Goal: Information Seeking & Learning: Learn about a topic

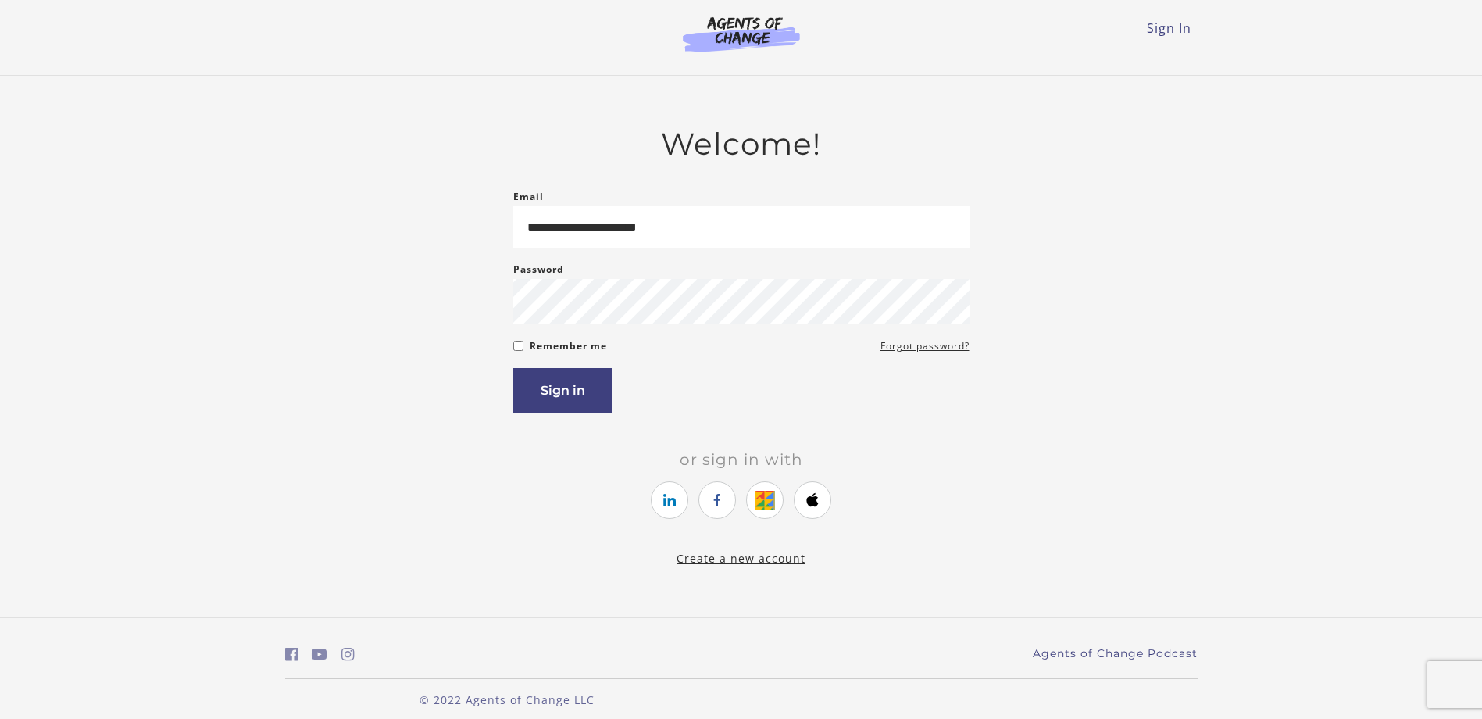
type input "**********"
click at [513, 368] on button "Sign in" at bounding box center [562, 390] width 99 height 45
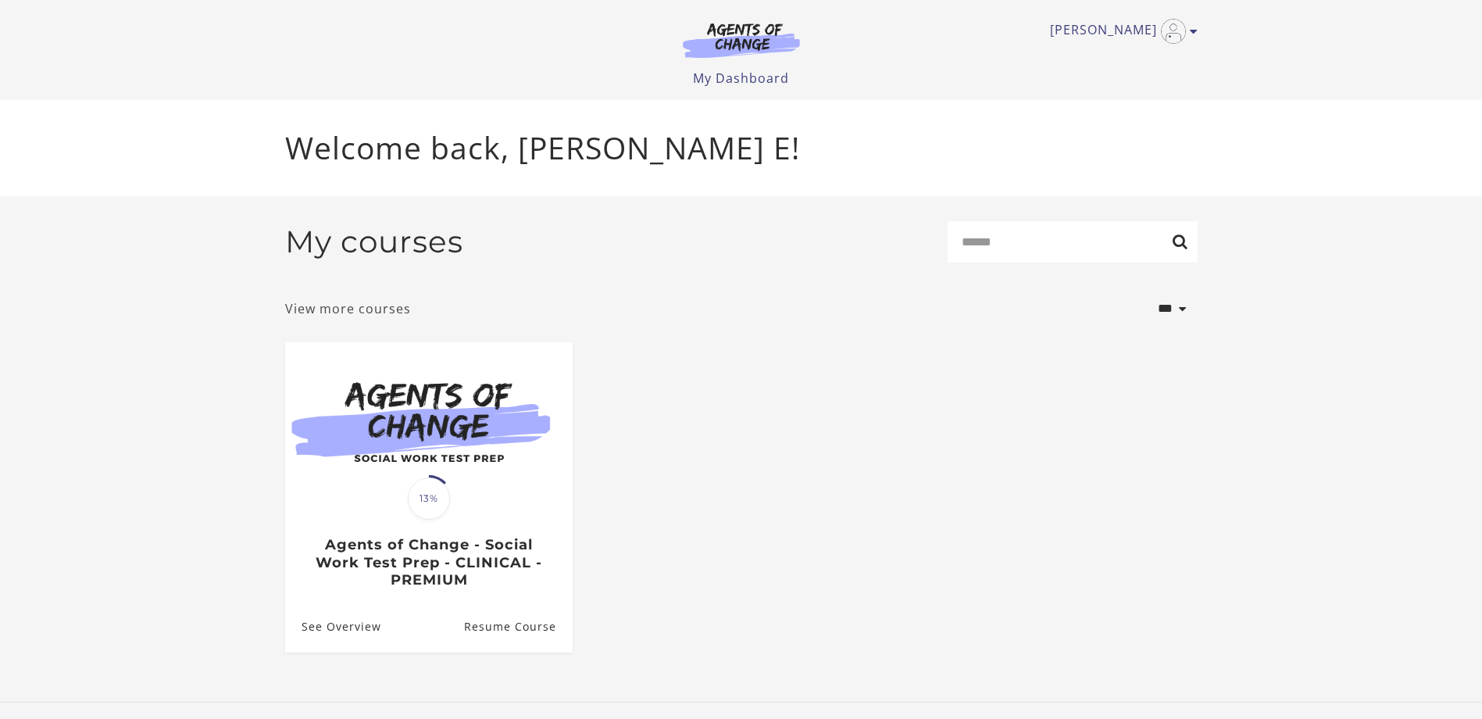
click at [370, 313] on link "View more courses" at bounding box center [348, 308] width 126 height 19
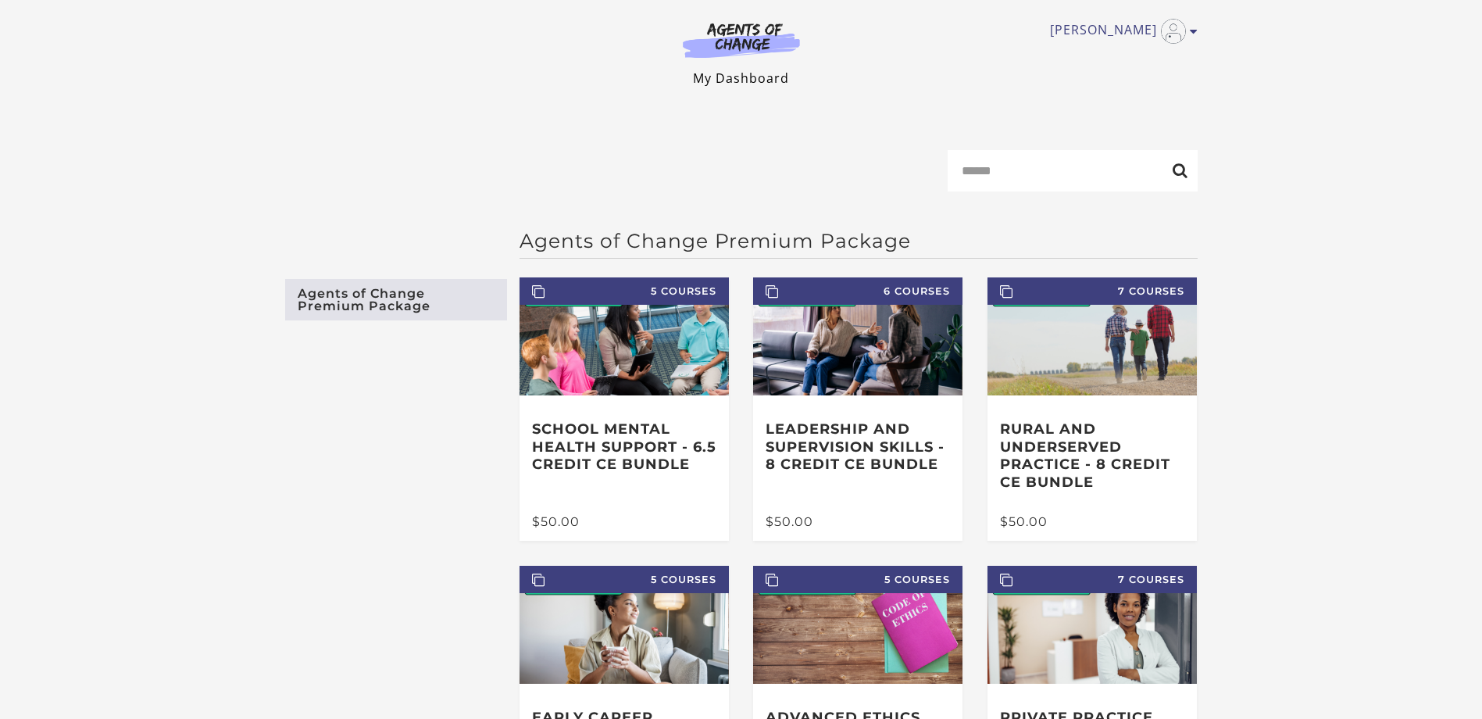
click at [751, 75] on link "My Dashboard" at bounding box center [741, 78] width 96 height 17
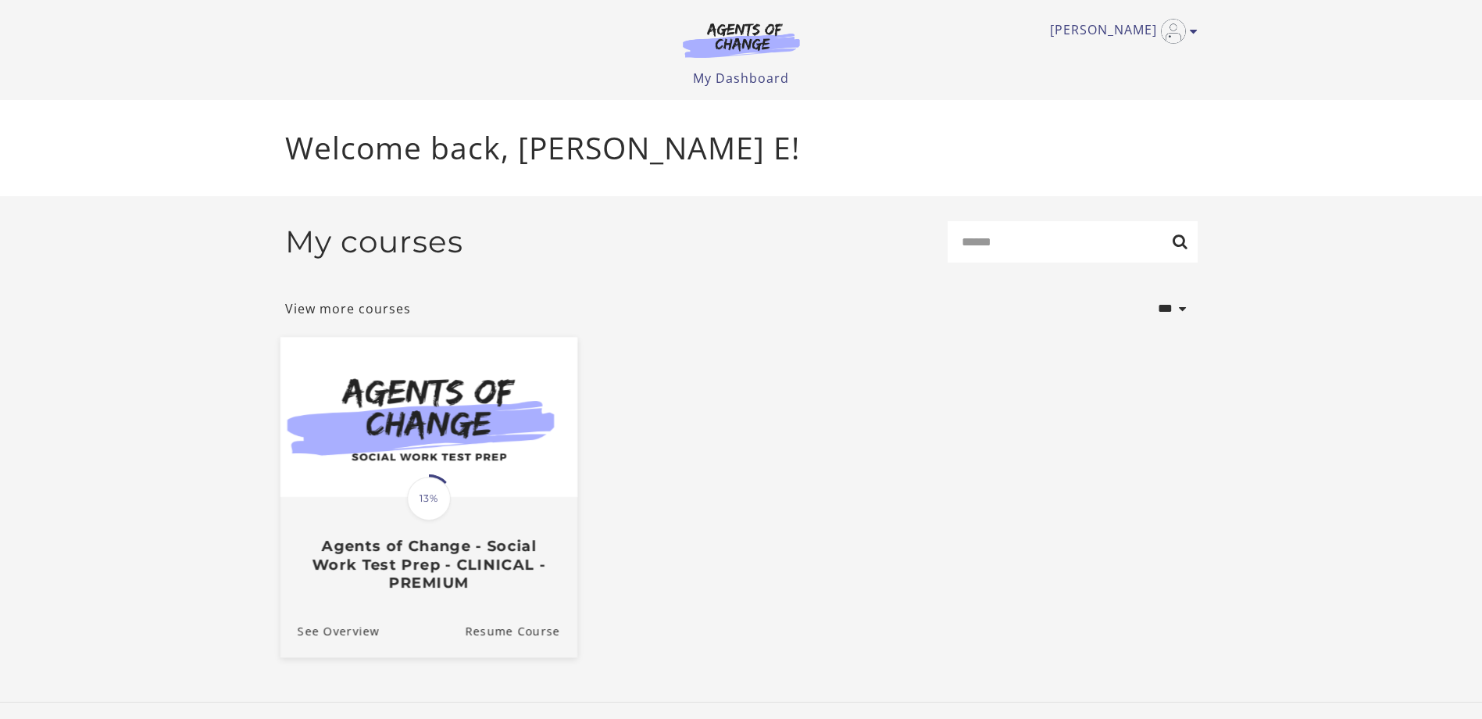
click at [425, 401] on img at bounding box center [428, 417] width 297 height 160
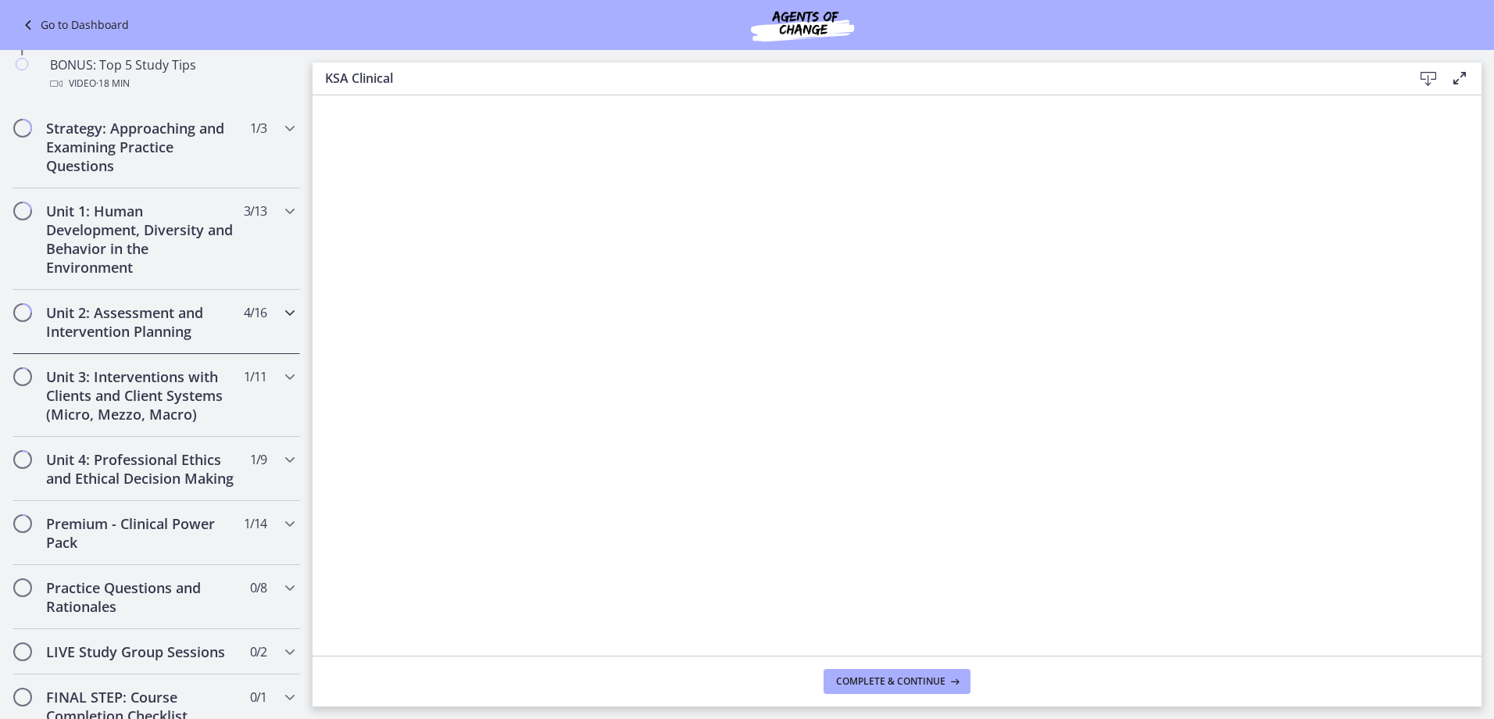
scroll to position [860, 0]
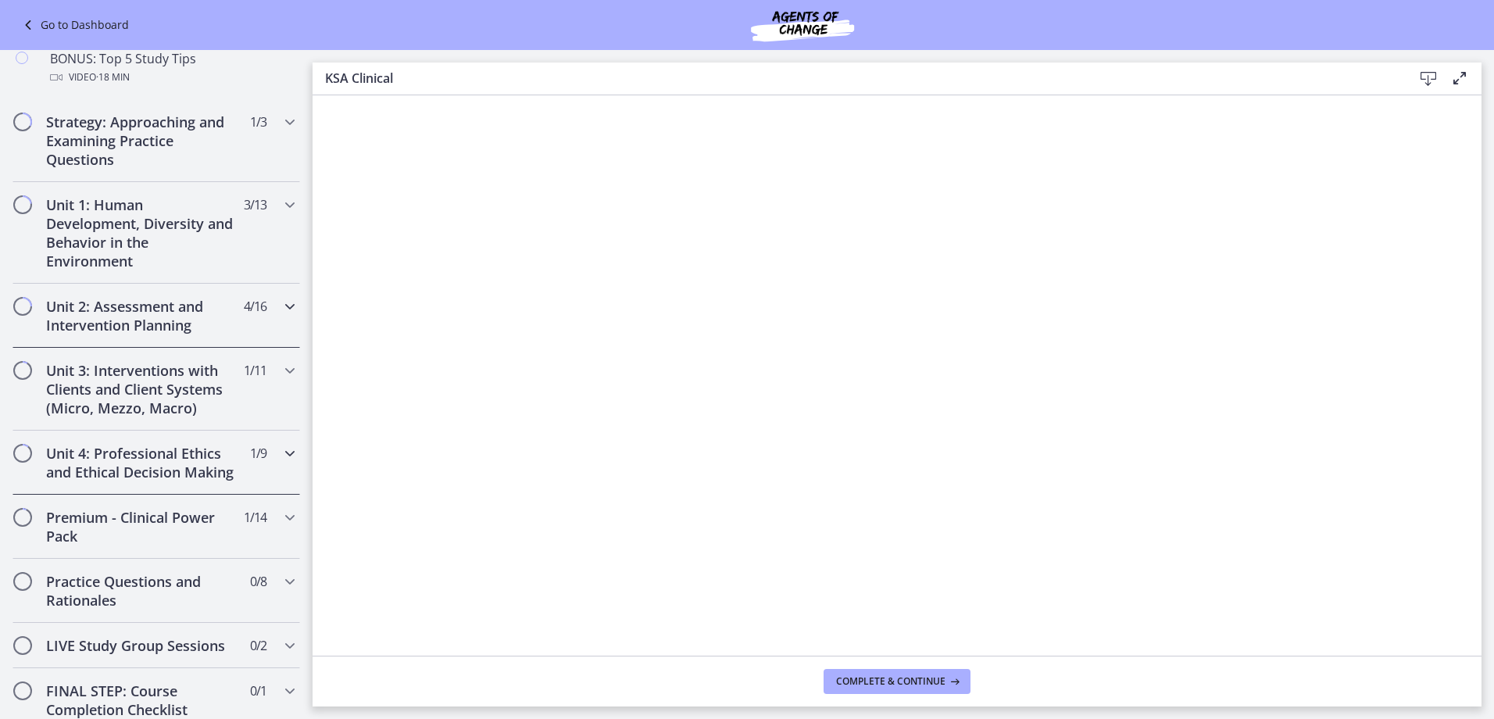
click at [190, 451] on h2 "Unit 4: Professional Ethics and Ethical Decision Making" at bounding box center [141, 463] width 191 height 38
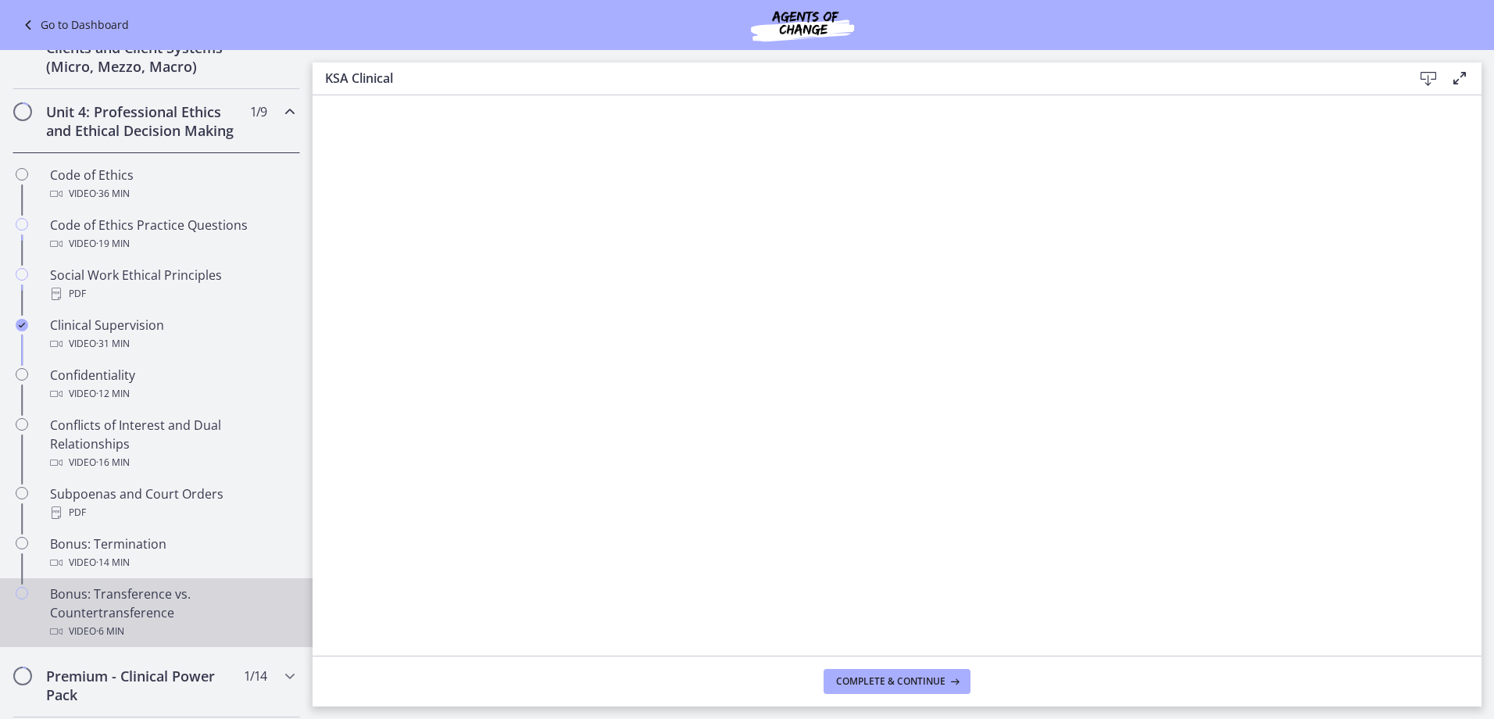
scroll to position [547, 0]
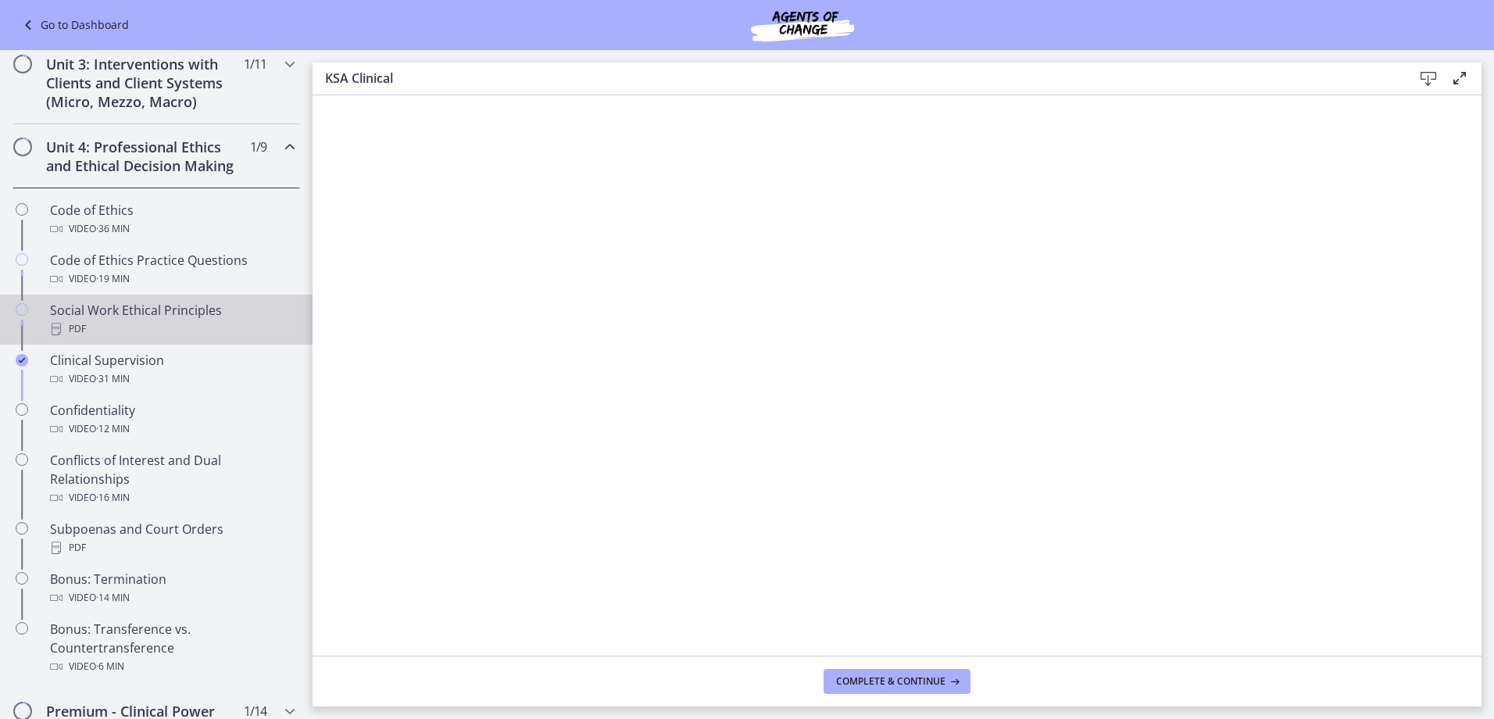
click at [186, 338] on div "PDF" at bounding box center [172, 329] width 244 height 19
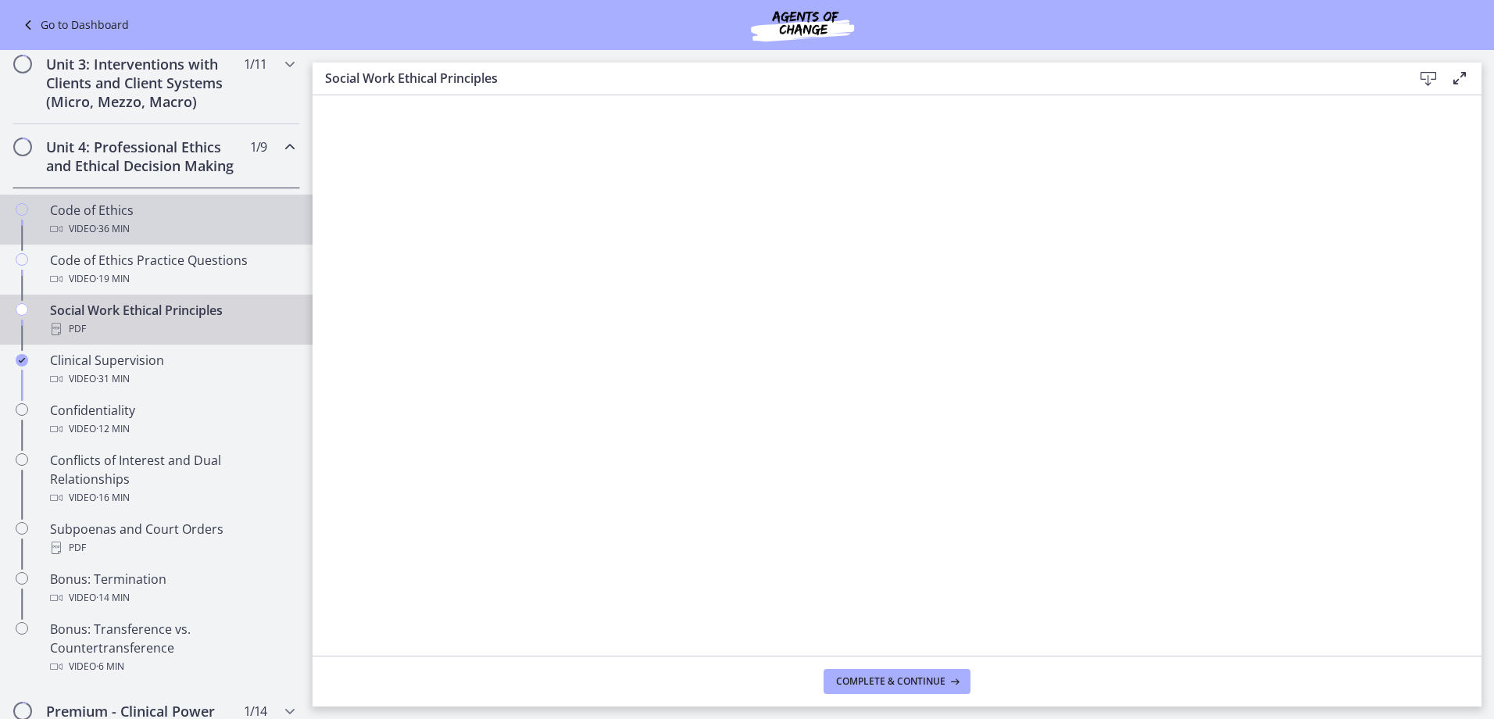
click at [123, 235] on div "Code of Ethics Video · 36 min" at bounding box center [172, 220] width 244 height 38
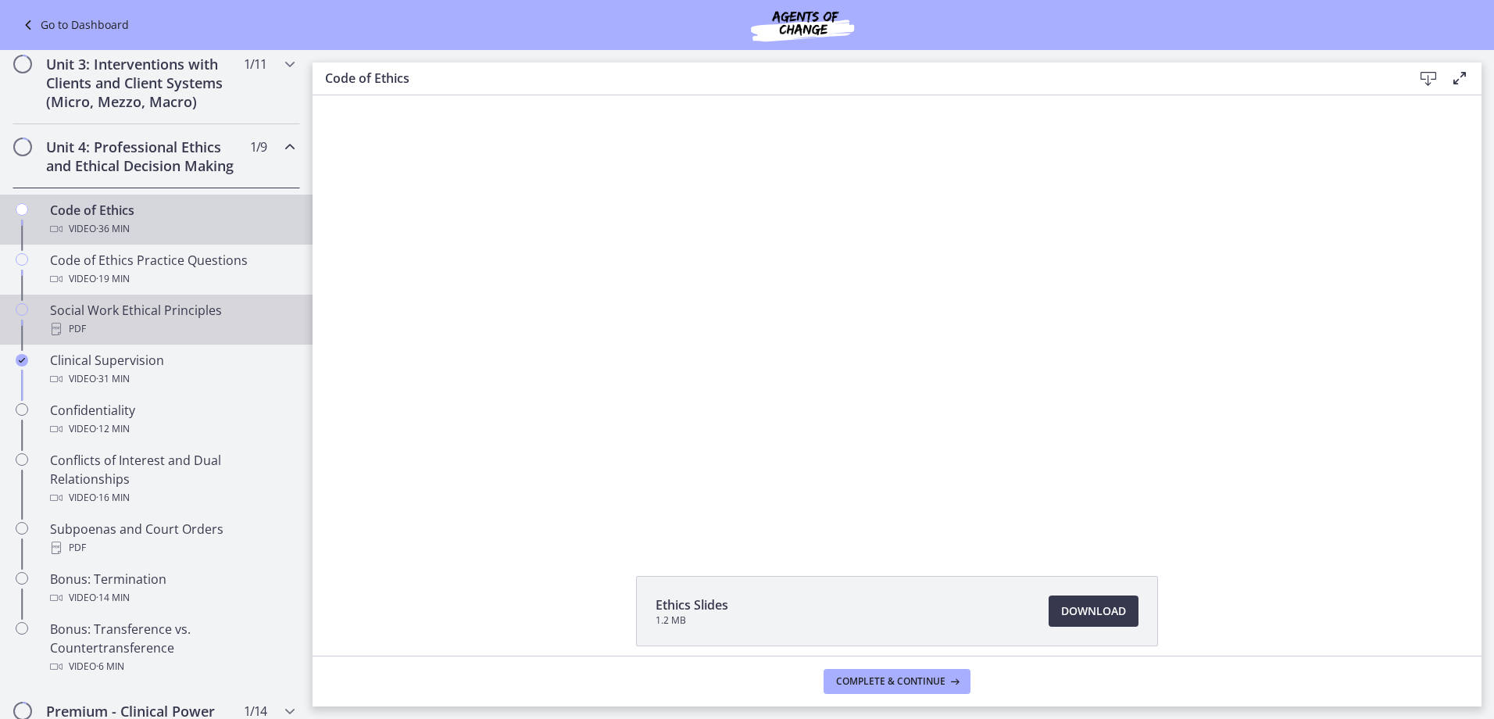
click at [171, 338] on div "PDF" at bounding box center [172, 329] width 244 height 19
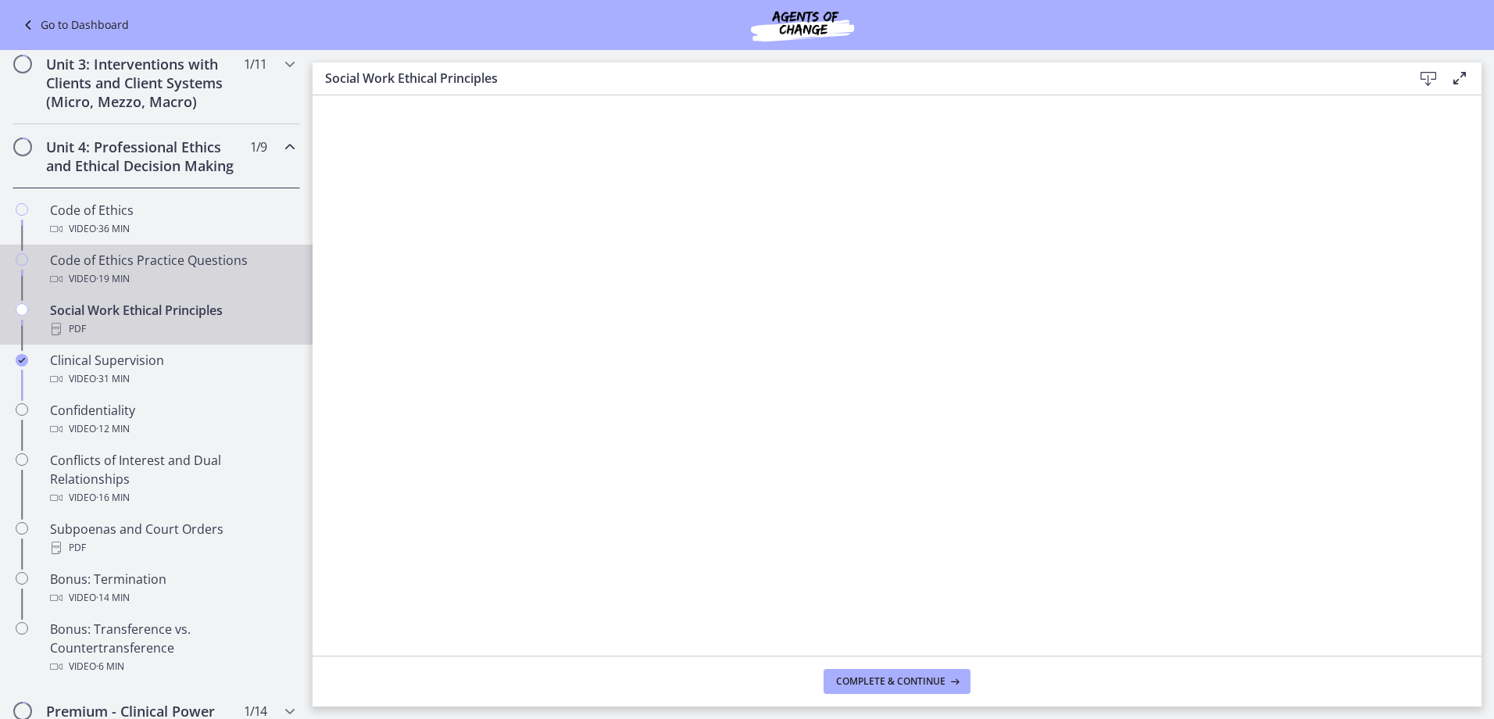
click at [190, 288] on div "Video · 19 min" at bounding box center [172, 279] width 244 height 19
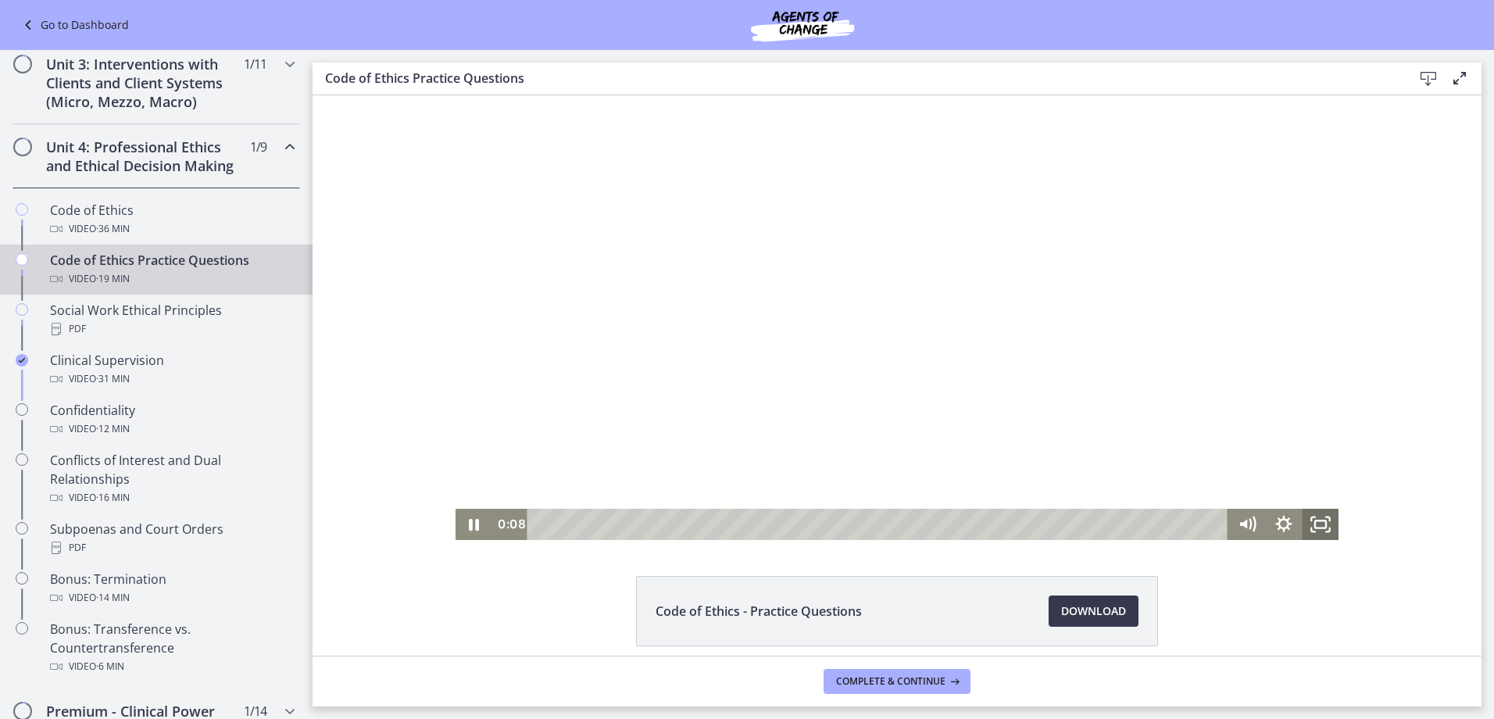
click at [1310, 516] on icon "Fullscreen" at bounding box center [1320, 524] width 37 height 31
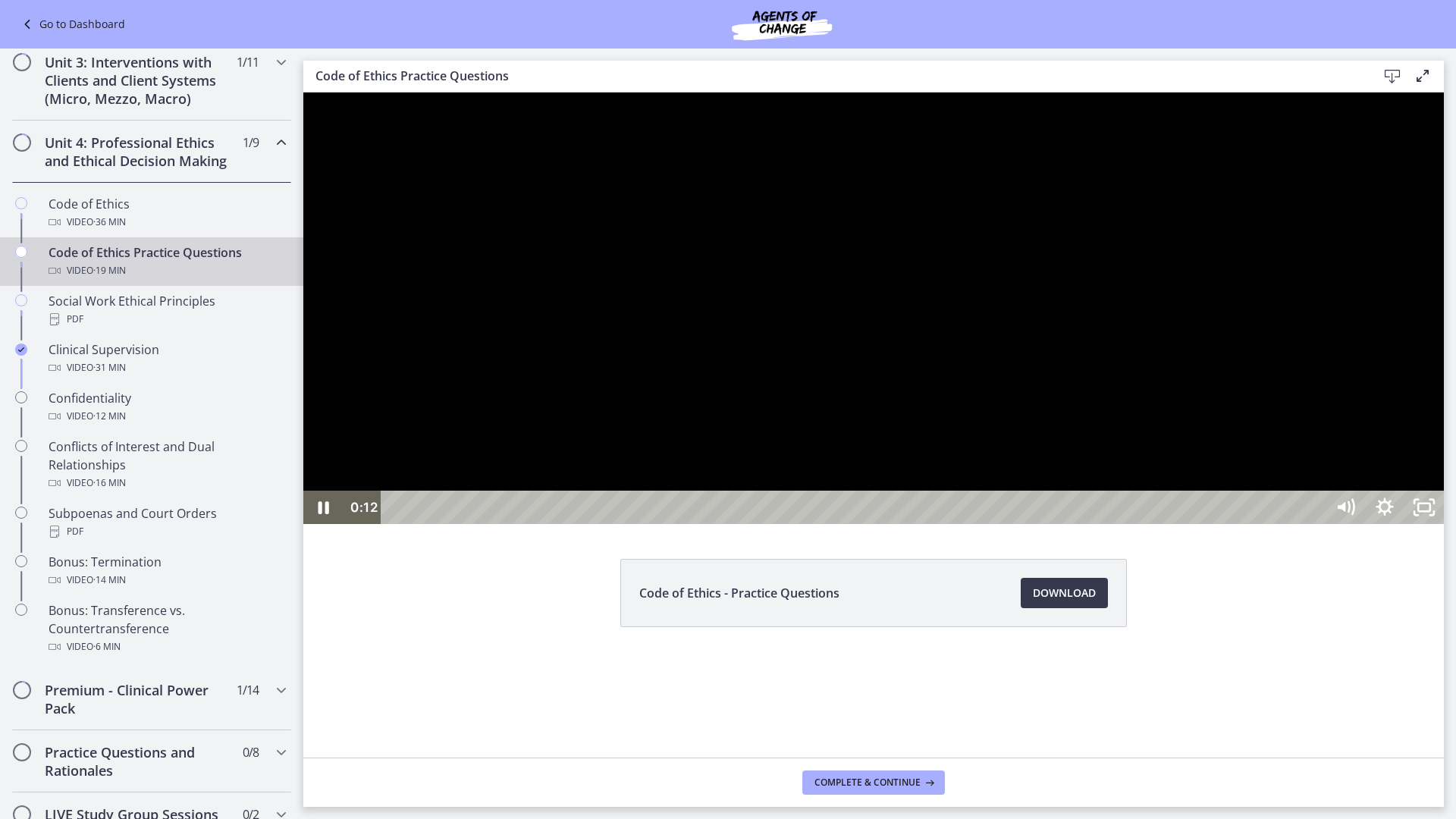
click at [747, 500] on div at bounding box center [874, 308] width 1141 height 432
click at [317, 524] on icon "Play Video" at bounding box center [324, 508] width 40 height 33
click at [317, 528] on icon "Pause" at bounding box center [323, 507] width 47 height 40
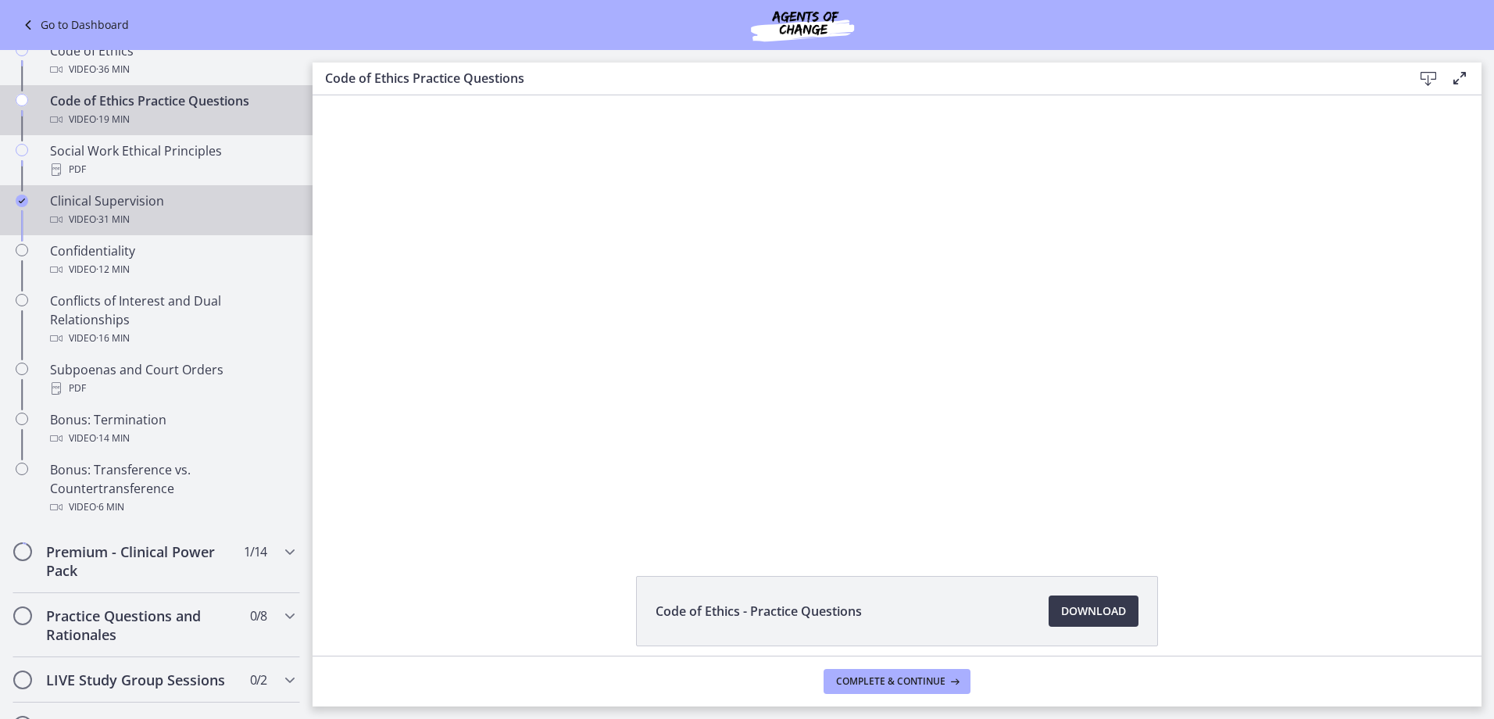
scroll to position [781, 0]
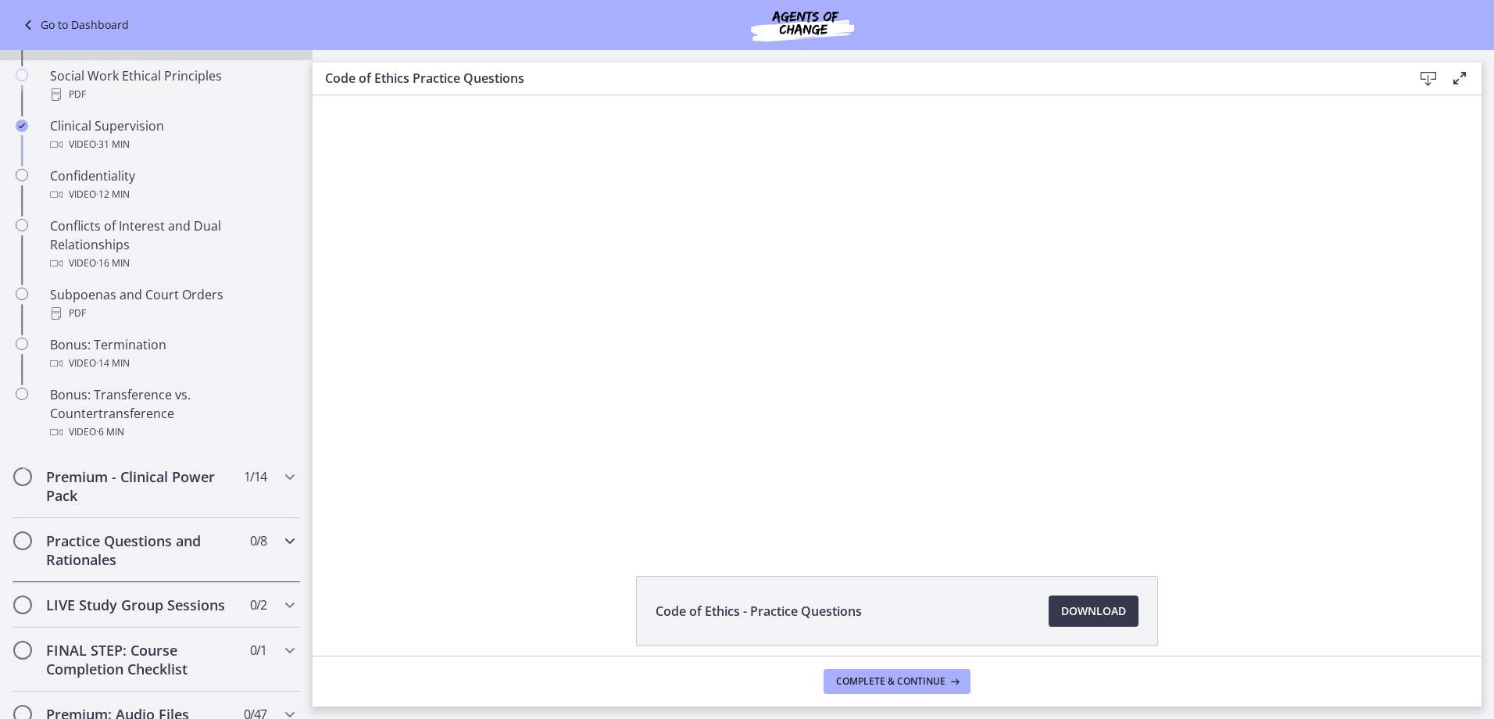
click at [250, 550] on span "0 / 8 Completed" at bounding box center [258, 540] width 16 height 19
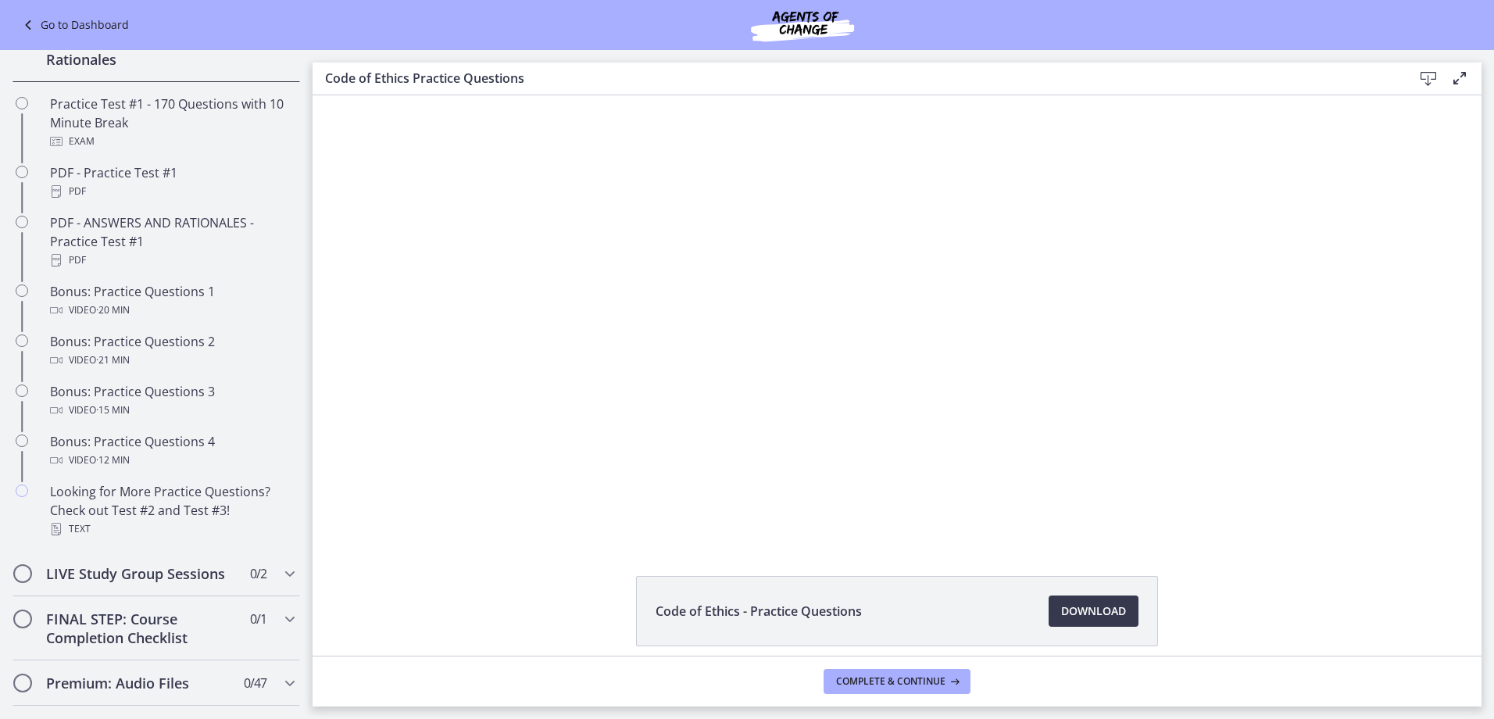
scroll to position [773, 0]
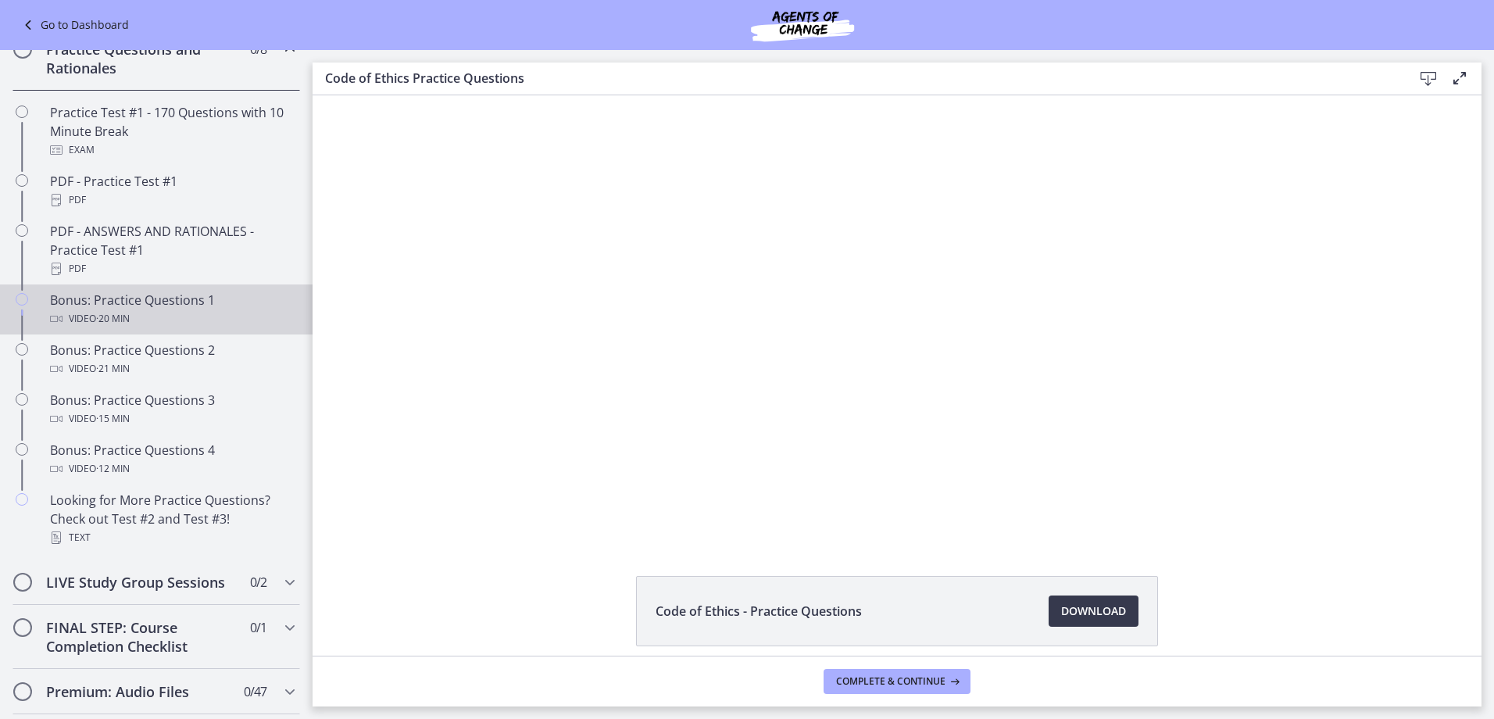
click at [216, 328] on div "Video · 20 min" at bounding box center [172, 318] width 244 height 19
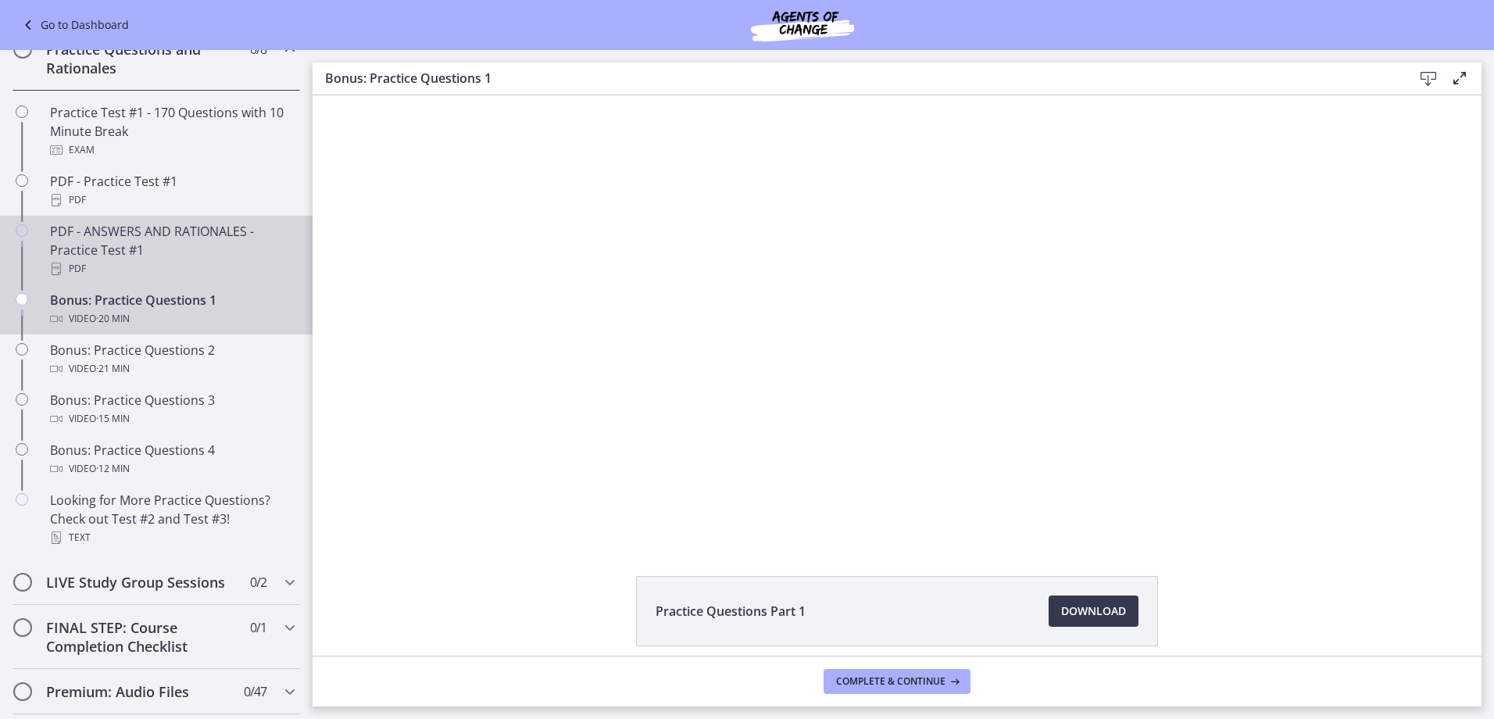
click at [198, 274] on div "PDF - ANSWERS AND RATIONALES - Practice Test #1 PDF" at bounding box center [172, 250] width 244 height 56
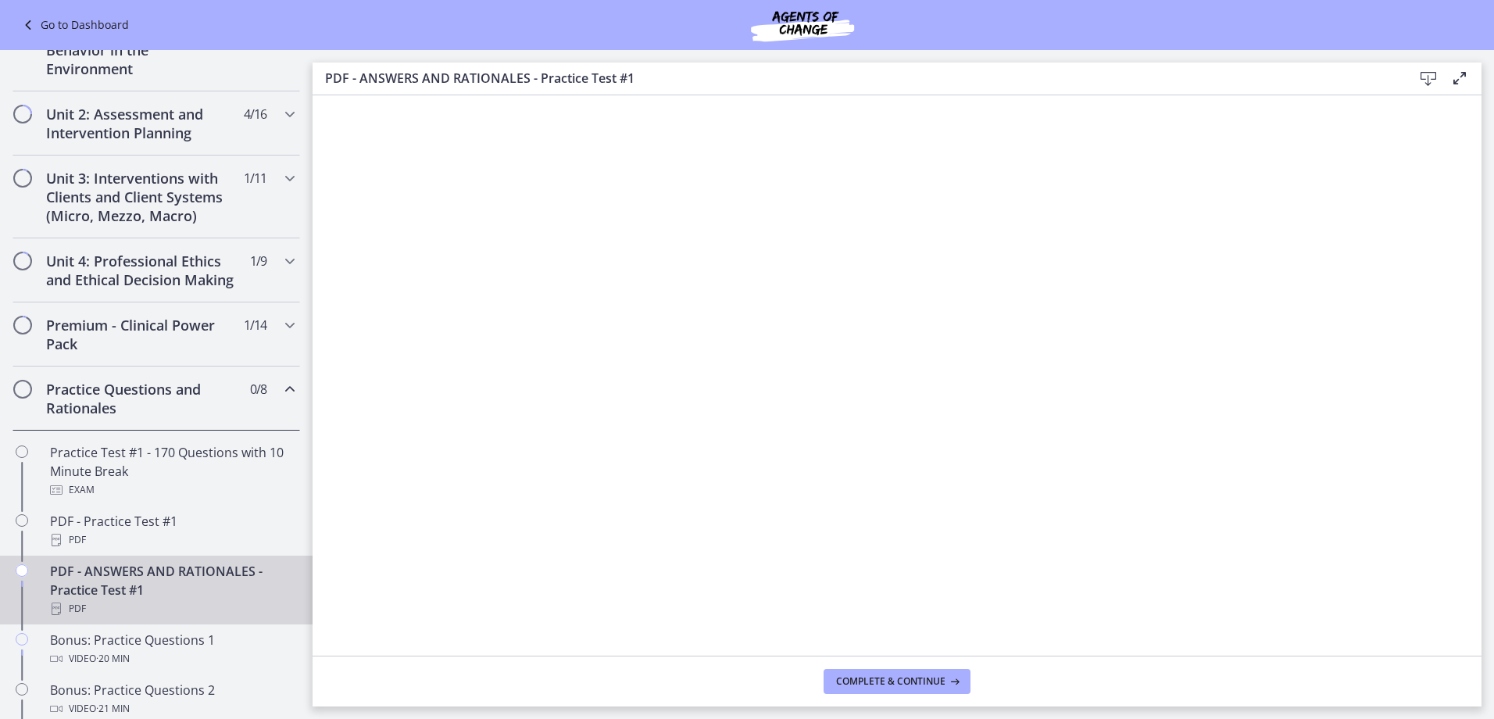
scroll to position [382, 0]
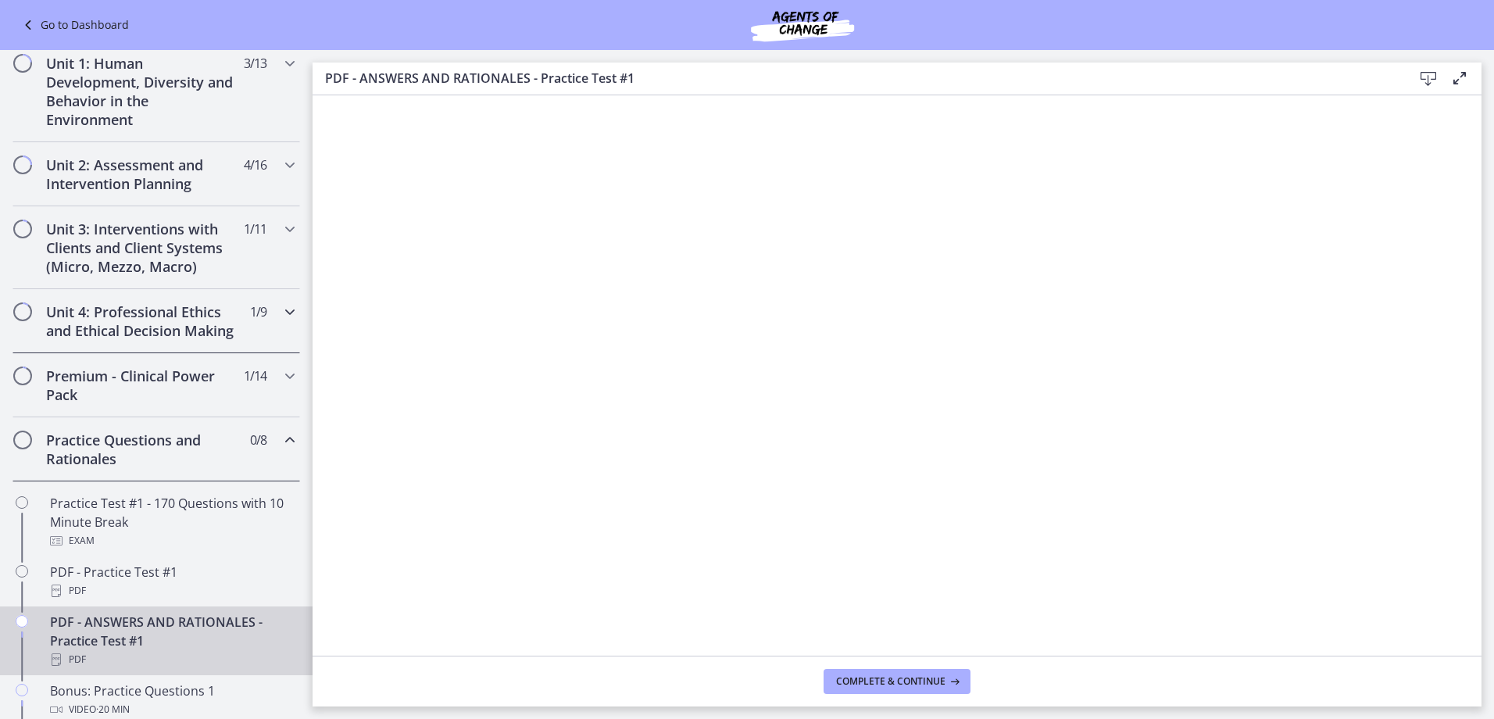
click at [188, 340] on h2 "Unit 4: Professional Ethics and Ethical Decision Making" at bounding box center [141, 321] width 191 height 38
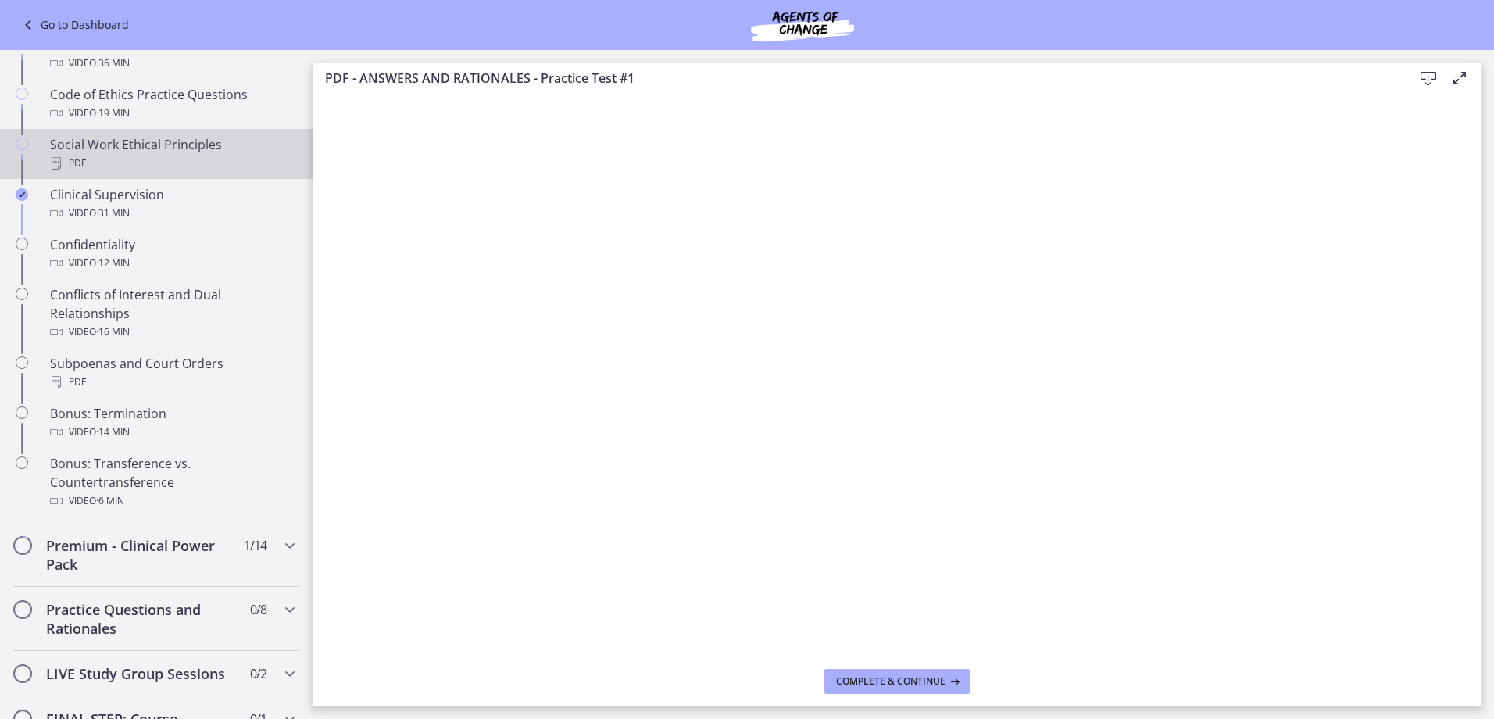
scroll to position [877, 0]
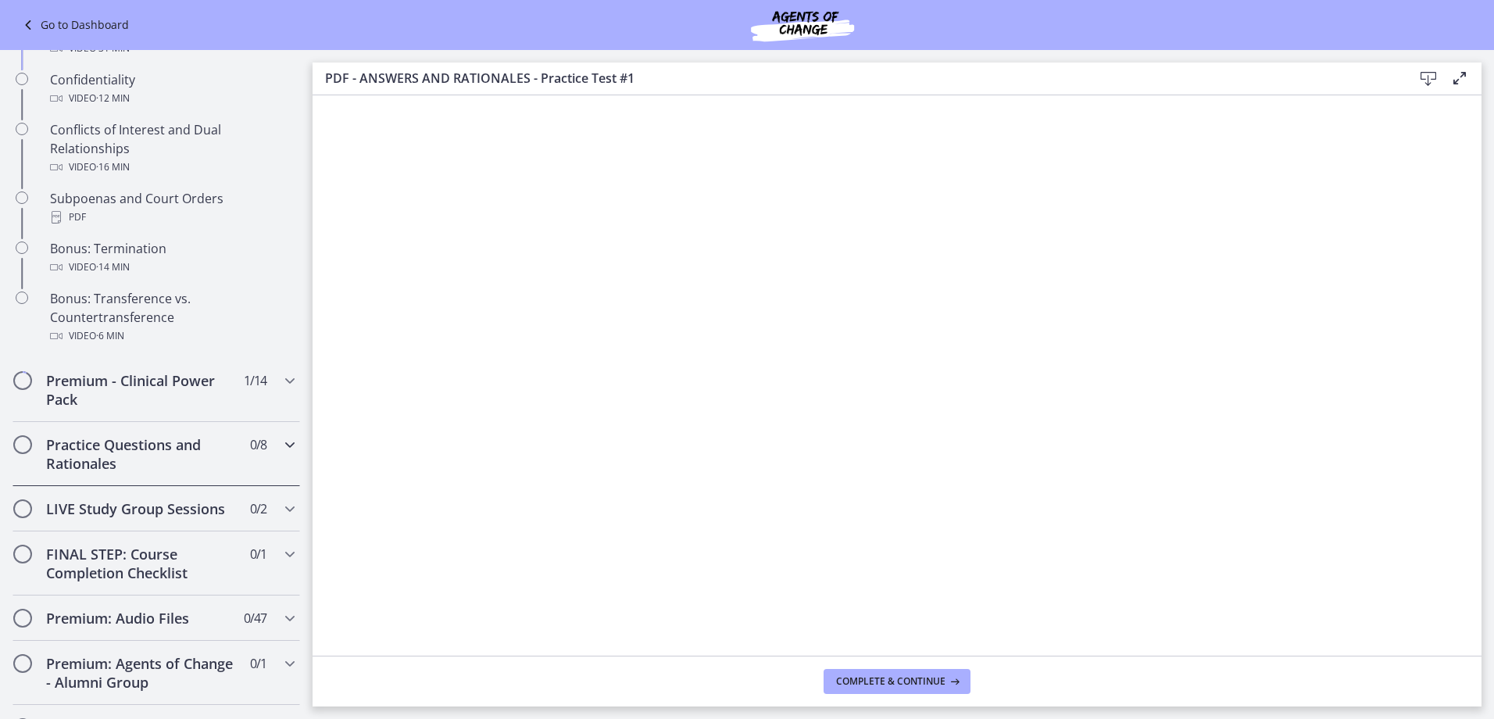
click at [281, 454] on icon "Chapters" at bounding box center [290, 444] width 19 height 19
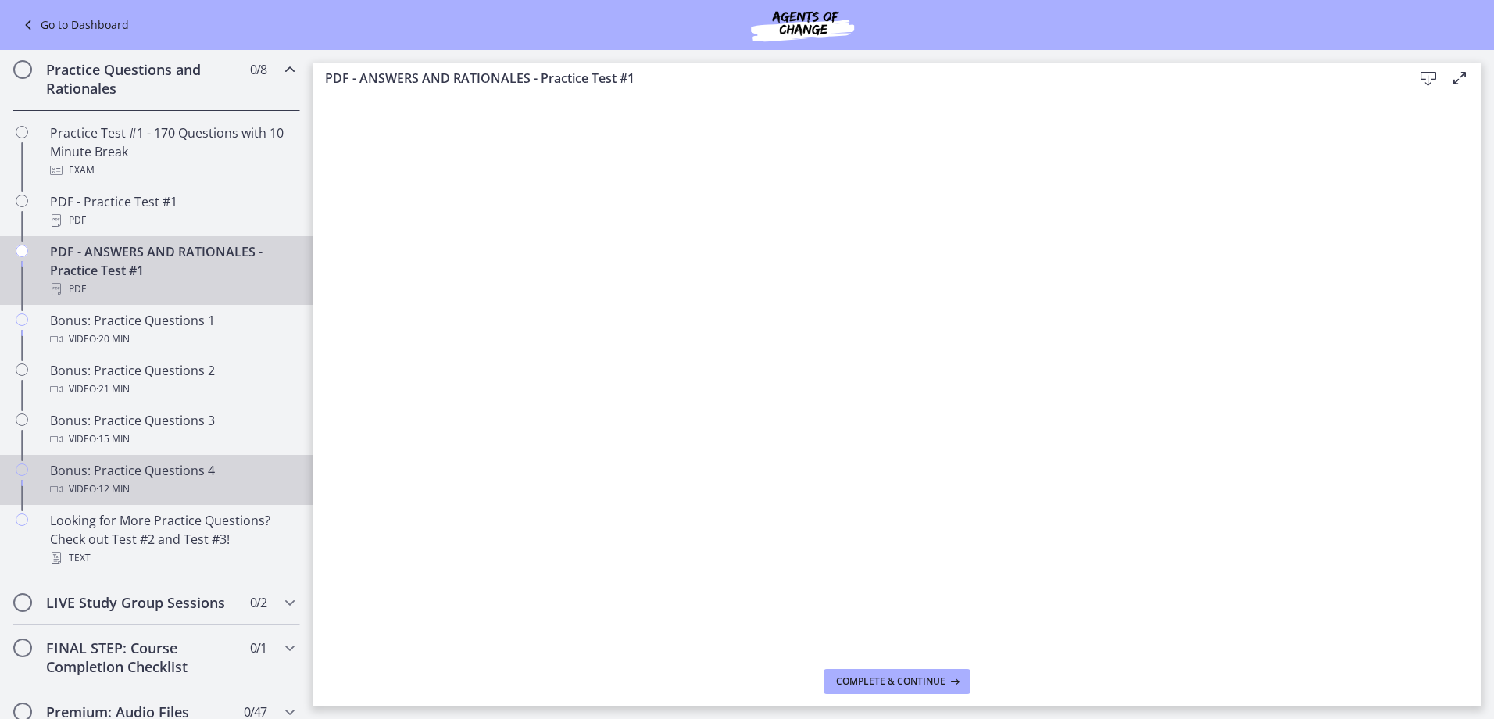
scroll to position [721, 0]
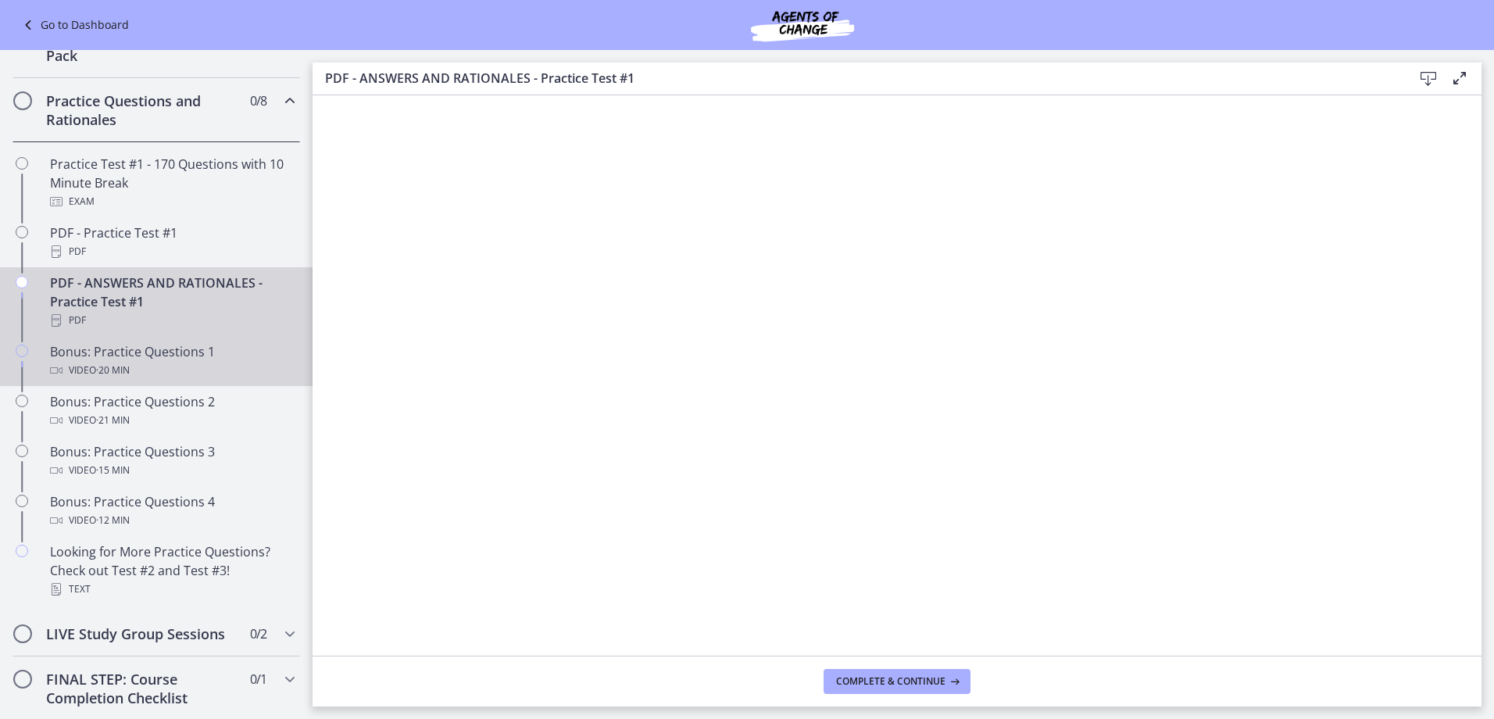
click at [241, 380] on div "Video · 20 min" at bounding box center [172, 370] width 244 height 19
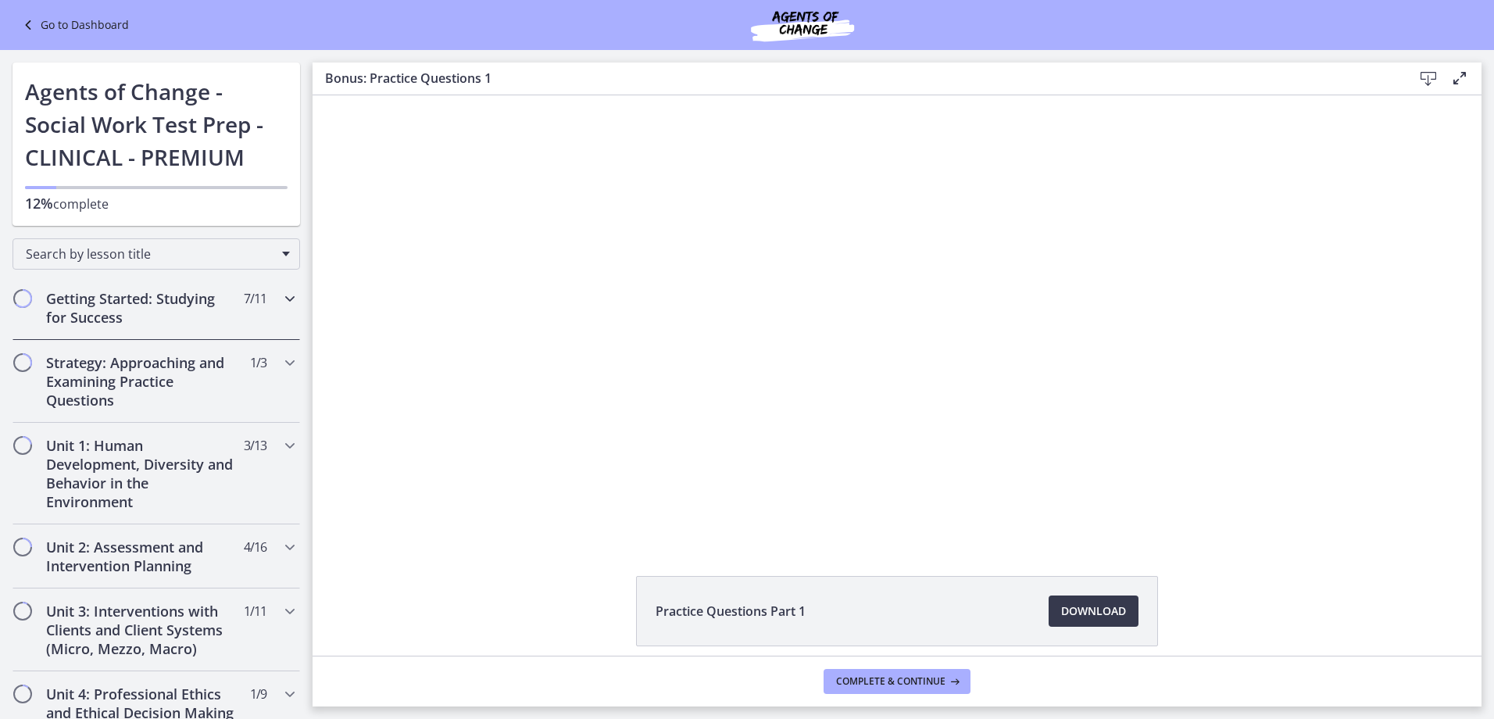
click at [281, 297] on icon "Chapters" at bounding box center [290, 298] width 19 height 19
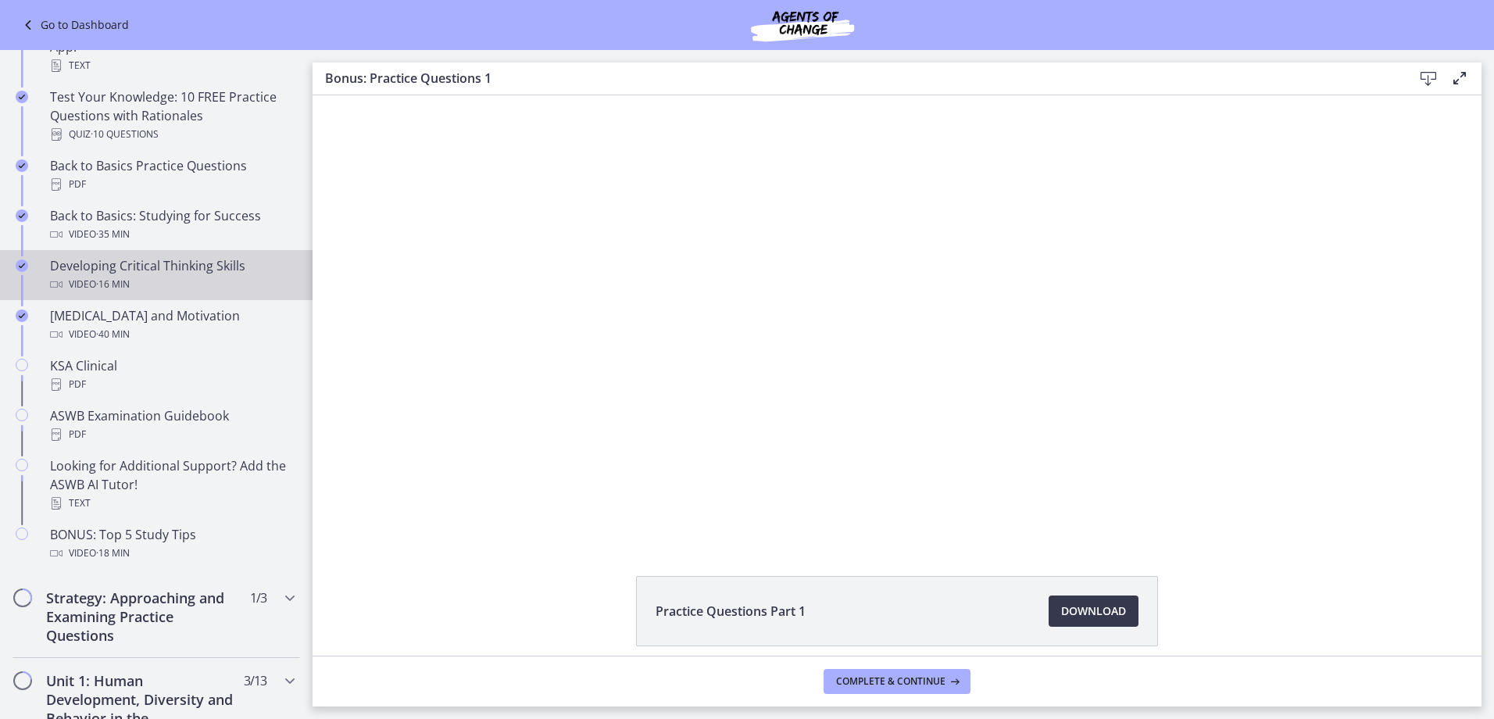
scroll to position [391, 0]
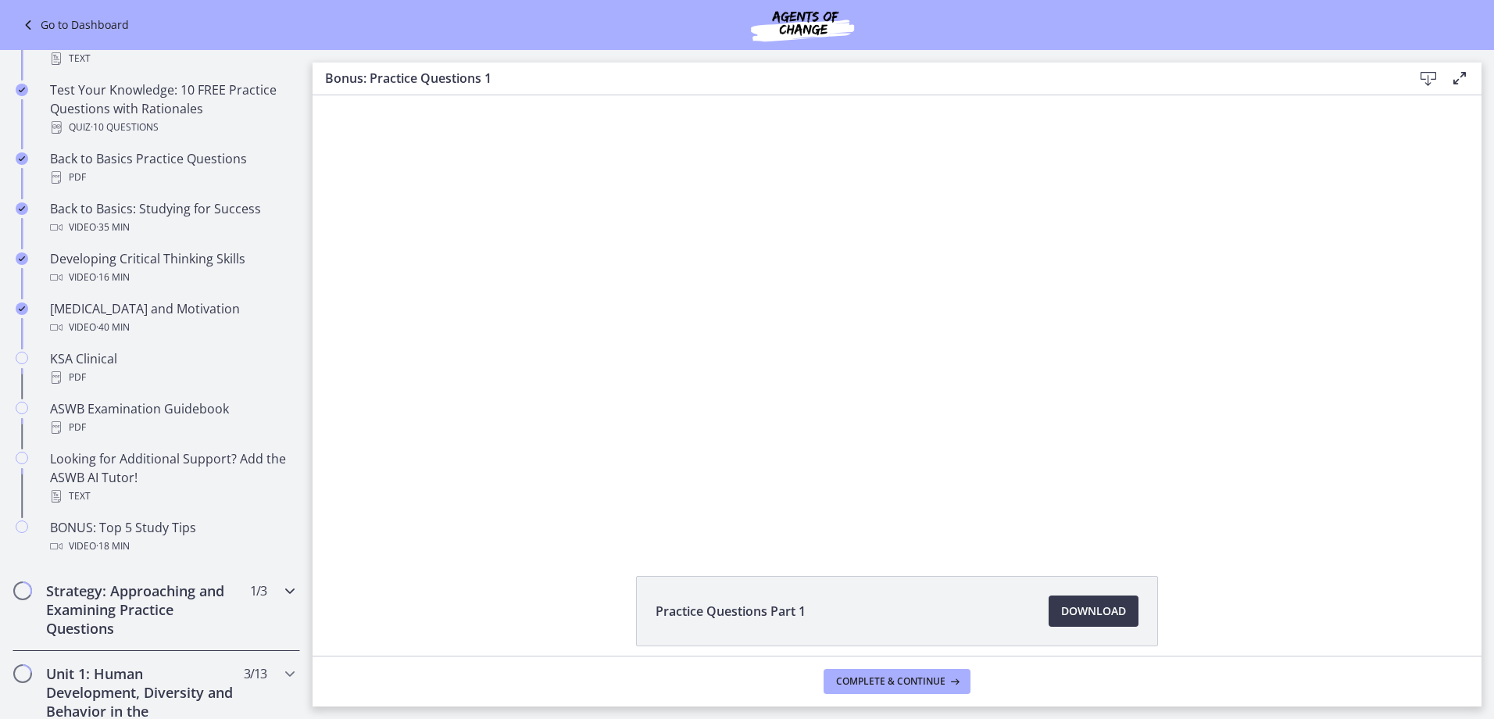
click at [270, 606] on div "Strategy: Approaching and Examining Practice Questions 1 / 3 Completed" at bounding box center [157, 609] width 288 height 83
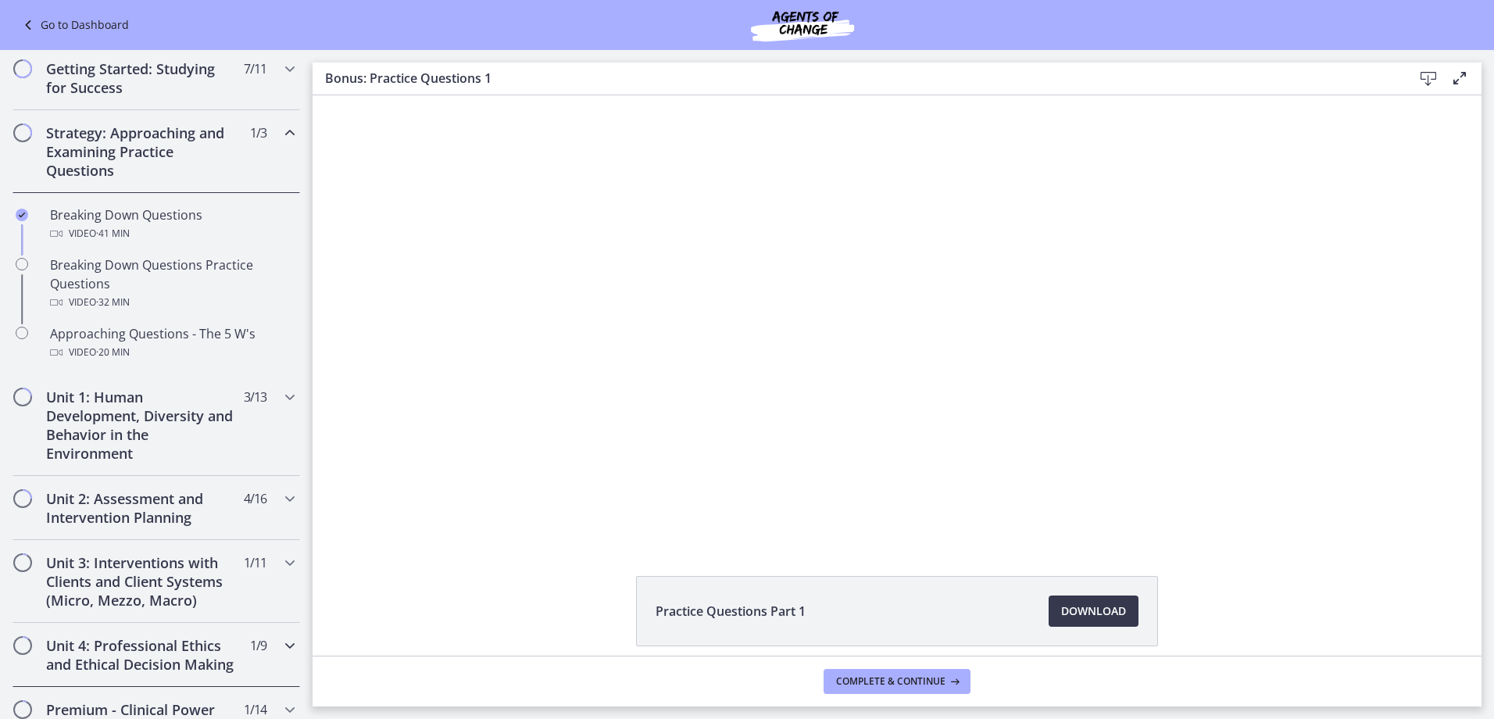
scroll to position [156, 0]
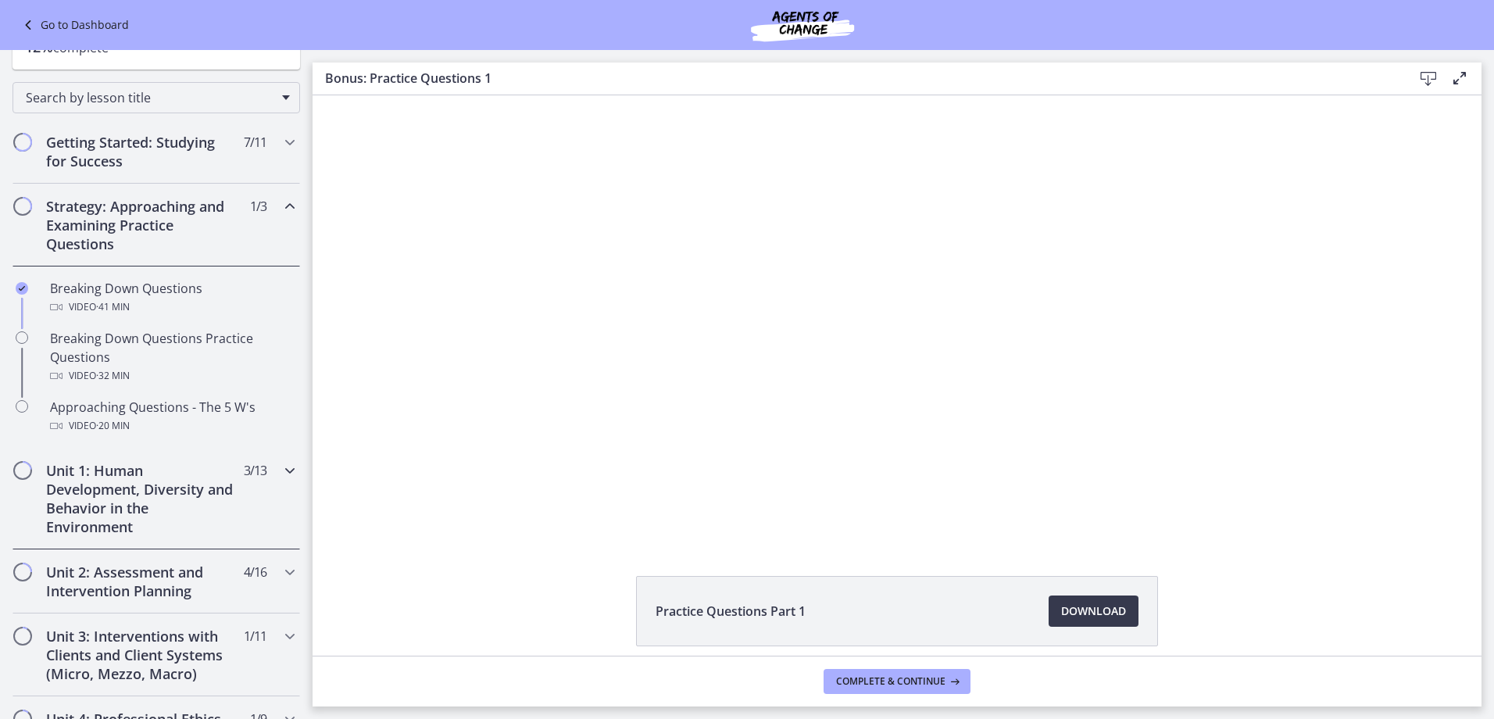
click at [241, 510] on div "Unit 1: Human Development, Diversity and Behavior in the Environment 3 / 13 Com…" at bounding box center [157, 499] width 288 height 102
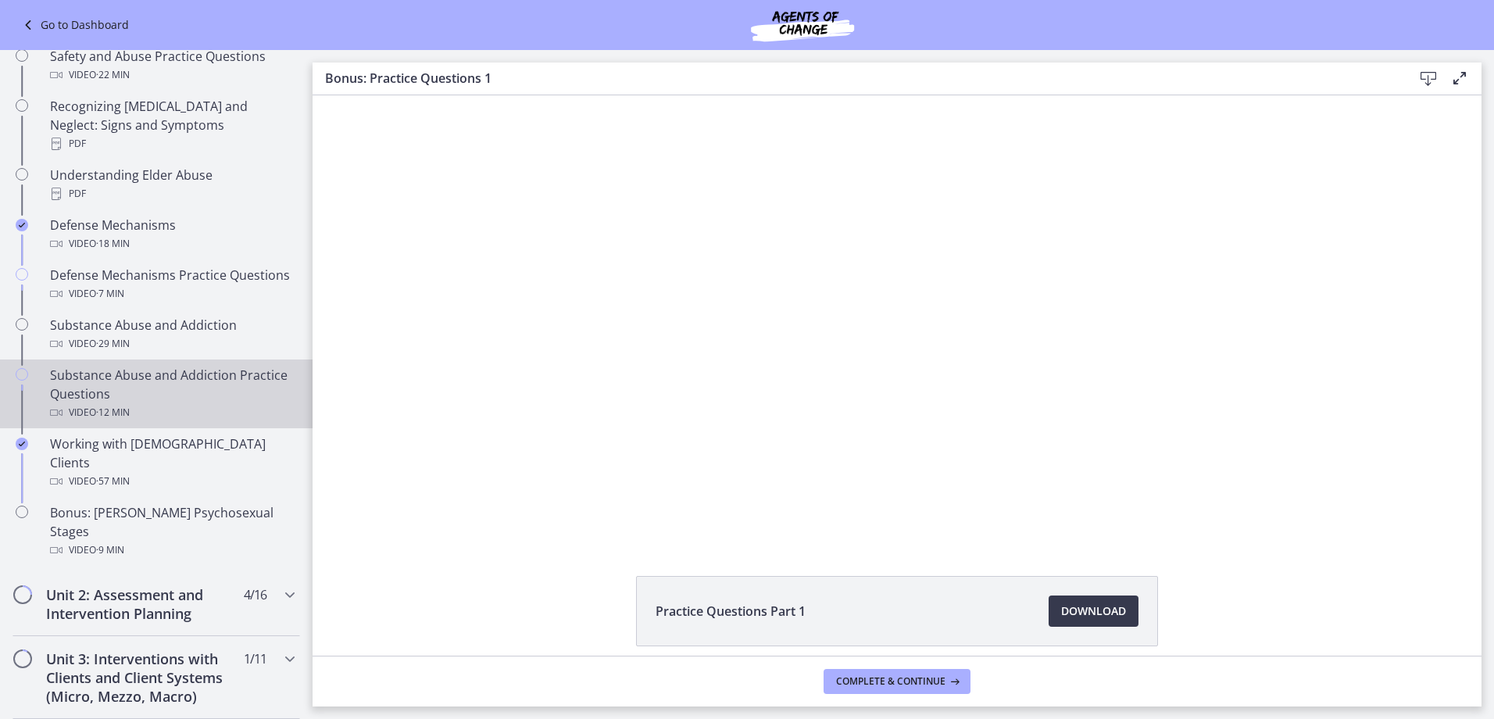
scroll to position [781, 0]
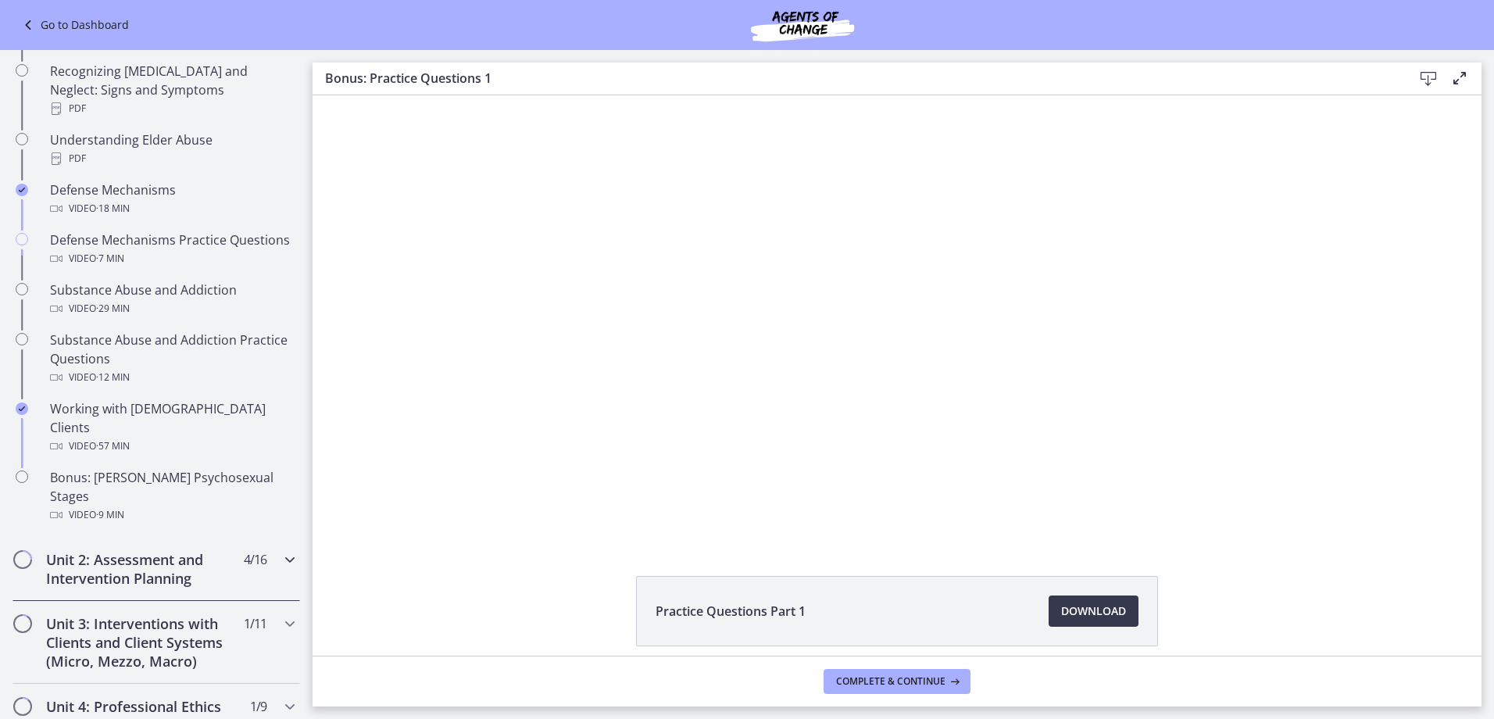
click at [266, 537] on div "Unit 2: Assessment and Intervention Planning 4 / 16 Completed" at bounding box center [157, 569] width 288 height 64
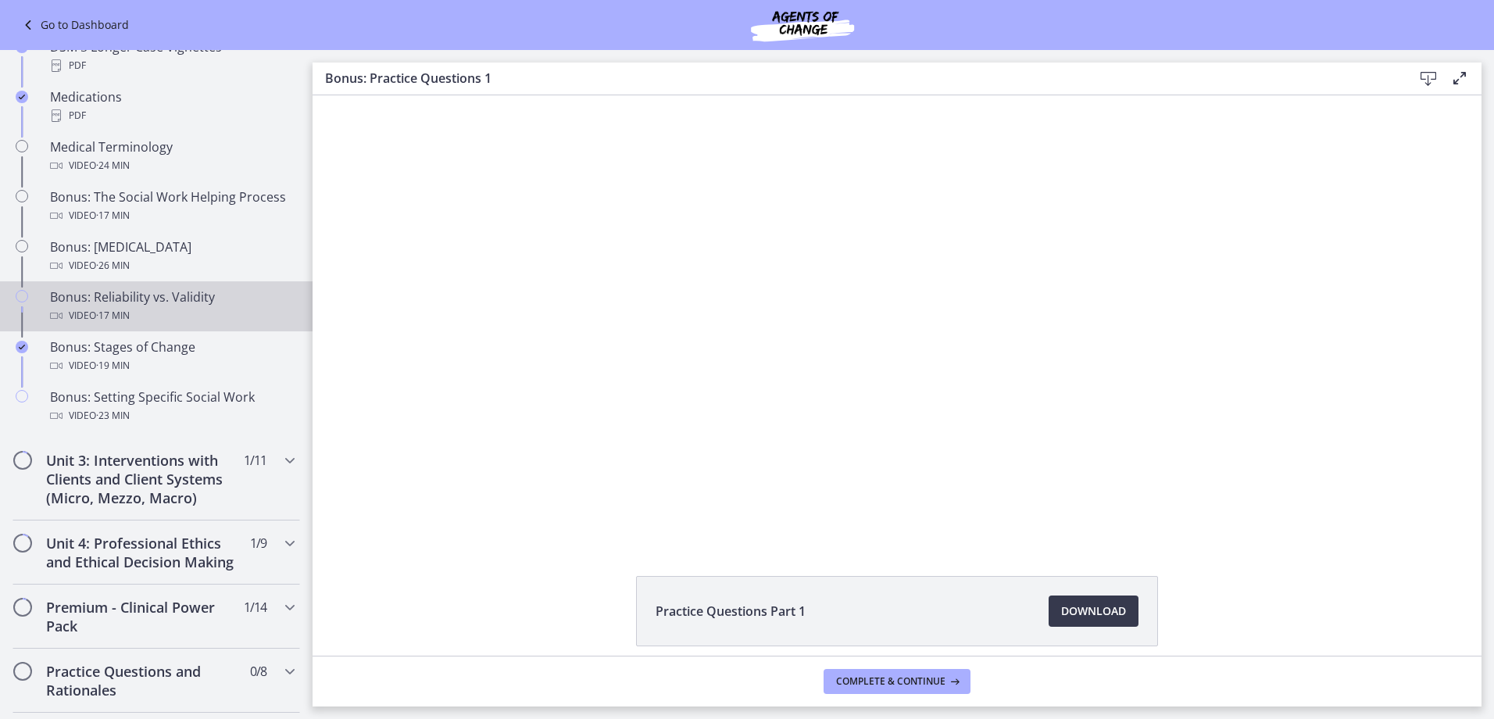
scroll to position [1172, 0]
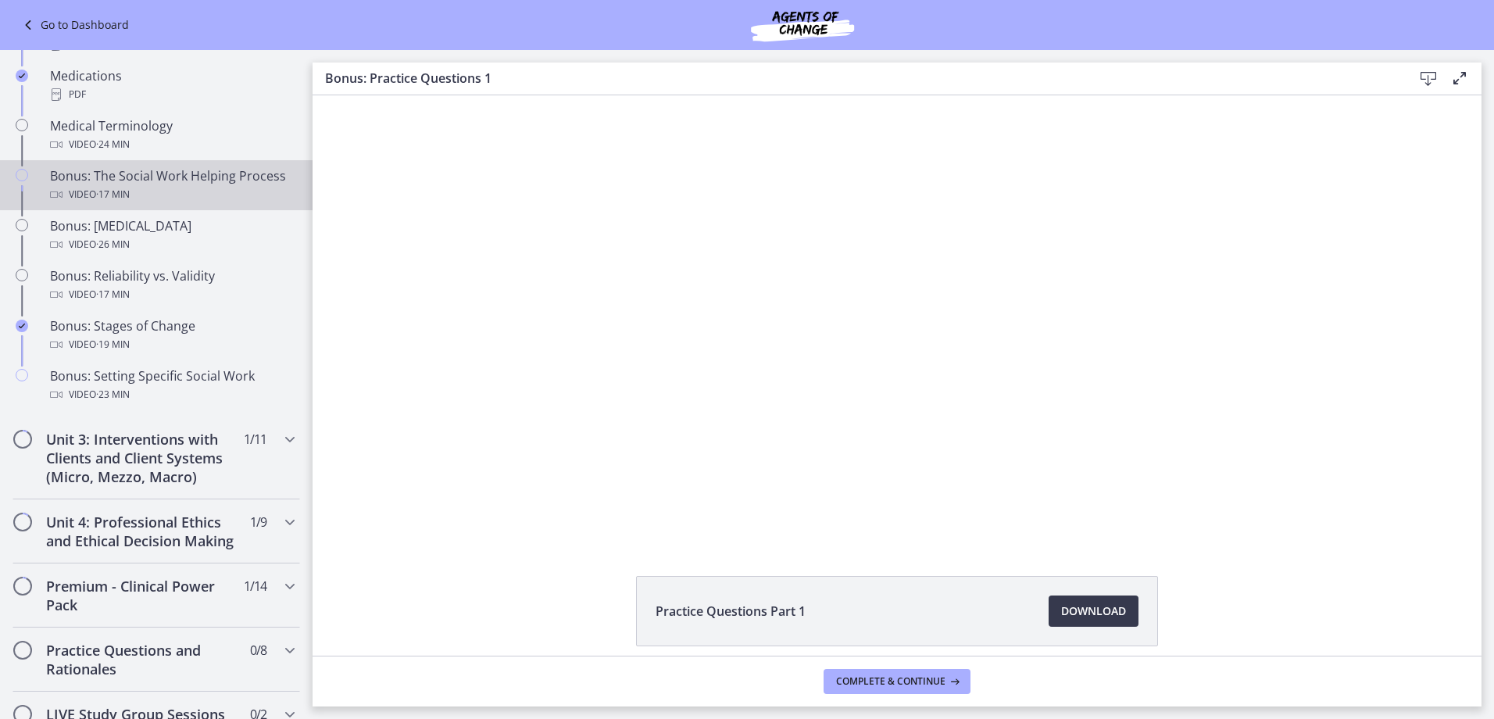
click at [228, 190] on div "Video · 17 min" at bounding box center [172, 194] width 244 height 19
click at [1063, 606] on span "Download Opens in a new window" at bounding box center [1093, 611] width 65 height 19
click at [235, 563] on div "Unit 4: Professional Ethics and Ethical Decision Making 1 / 9 Completed" at bounding box center [157, 531] width 288 height 64
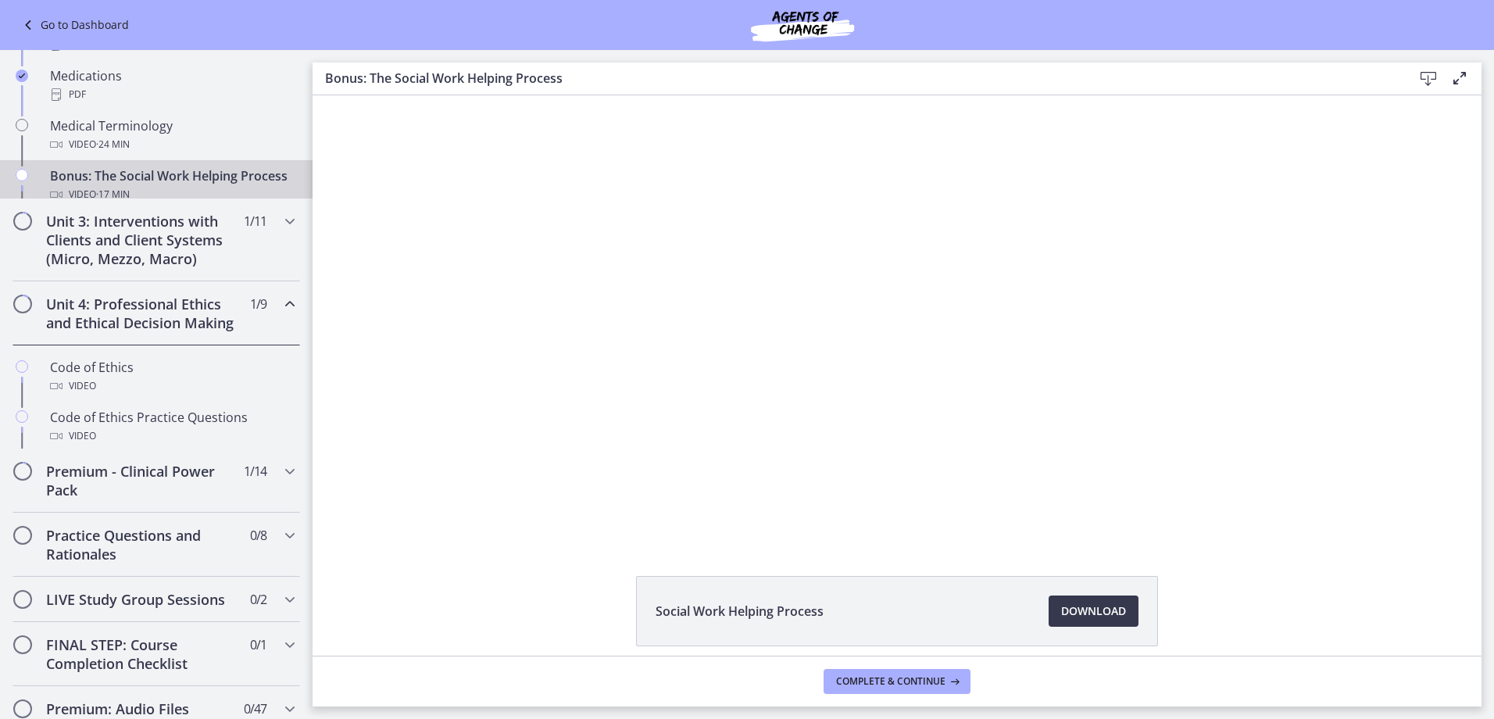
scroll to position [1111, 0]
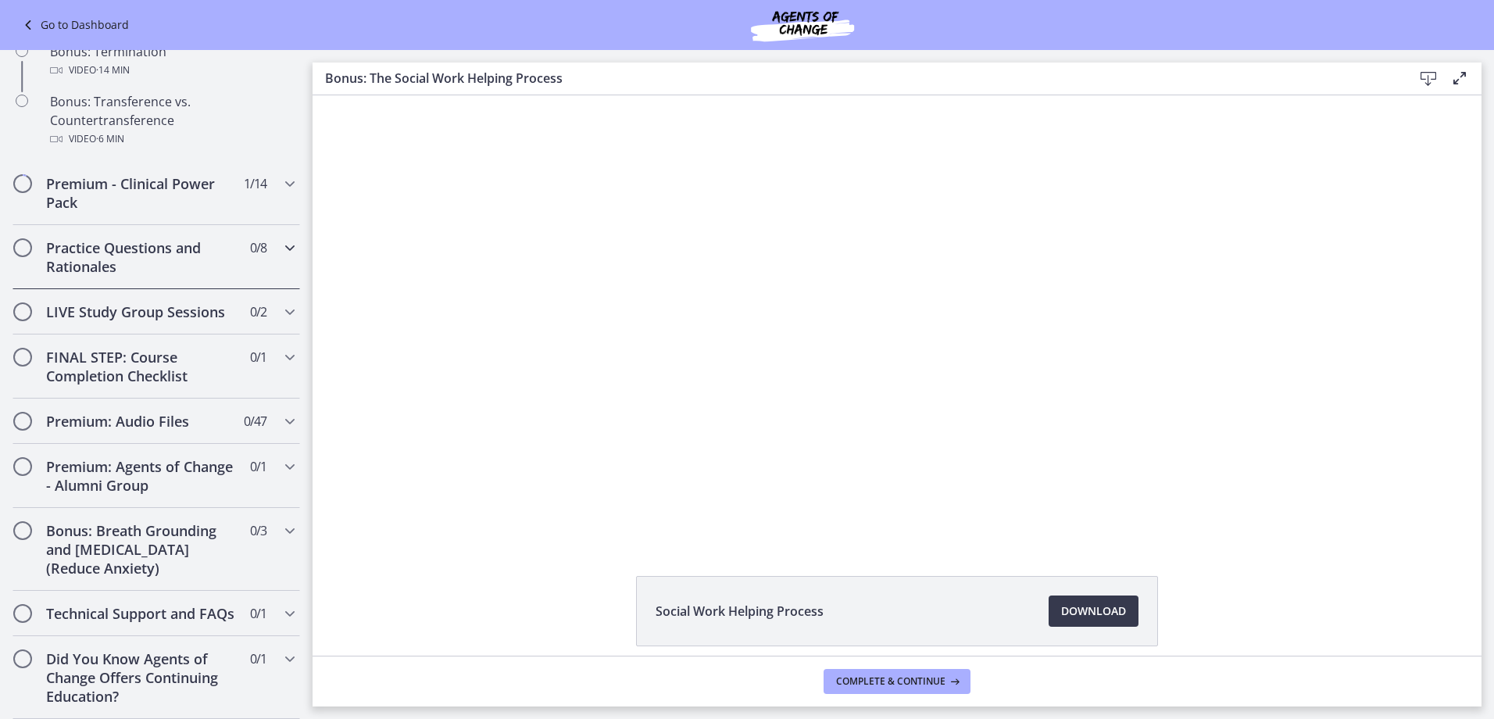
click at [187, 238] on h2 "Practice Questions and Rationales" at bounding box center [141, 257] width 191 height 38
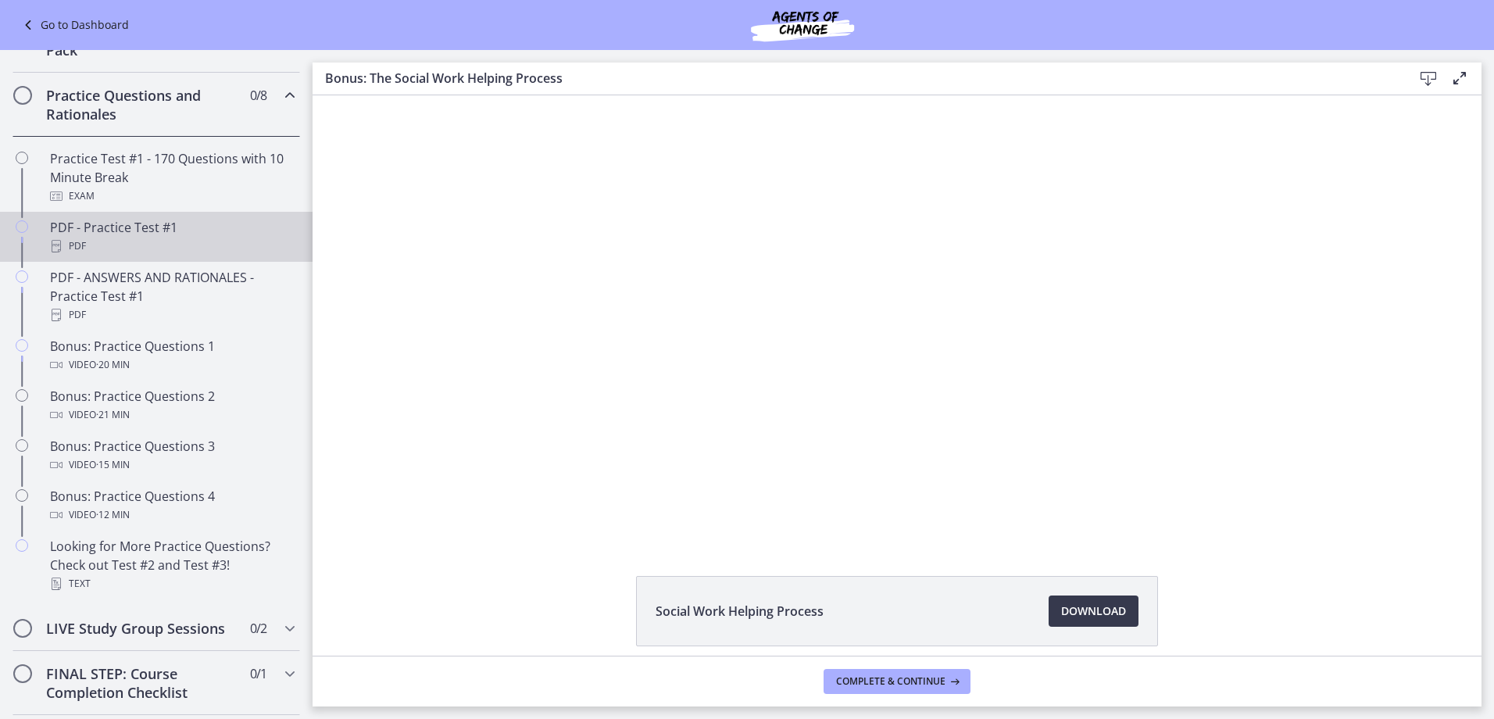
scroll to position [727, 0]
click at [234, 256] on div "PDF" at bounding box center [172, 246] width 244 height 19
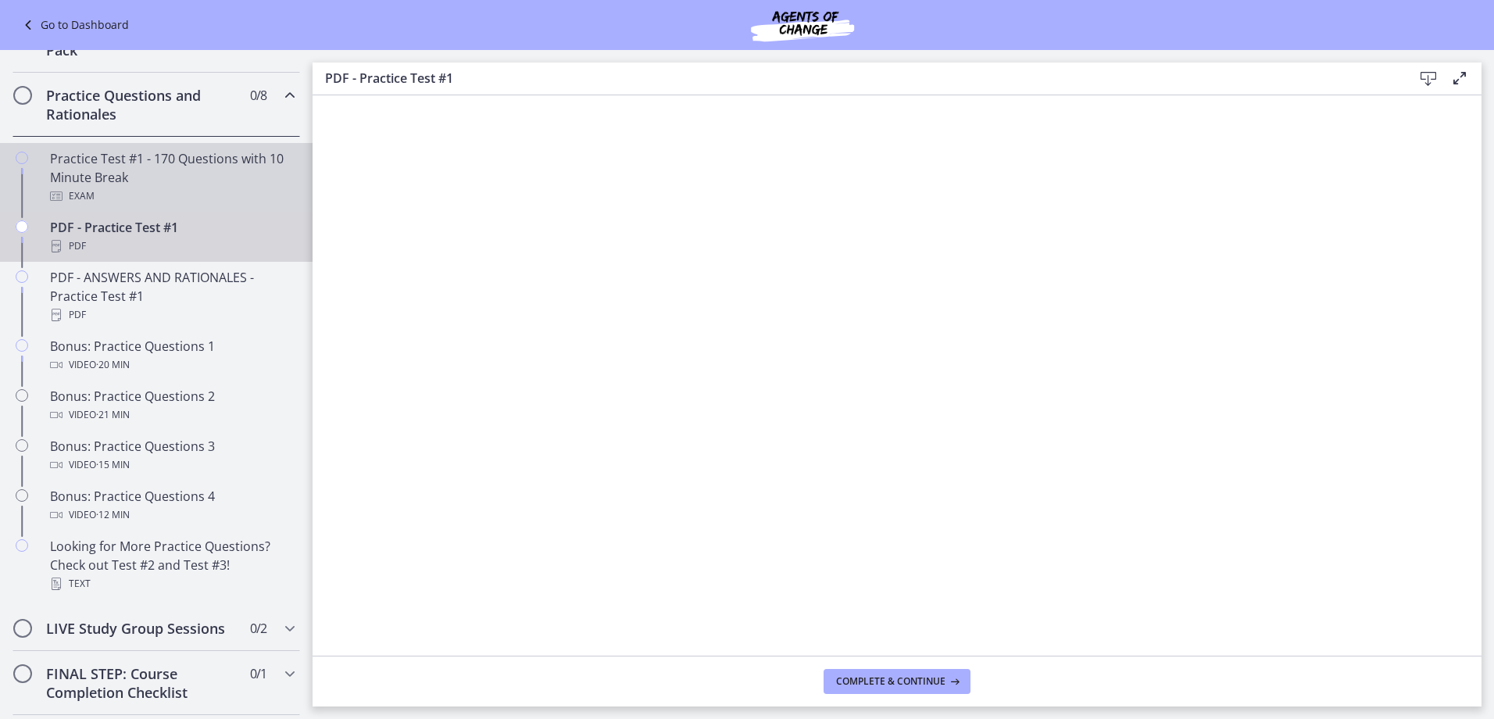
click at [221, 188] on div "Practice Test #1 - 170 Questions with 10 Minute Break Exam" at bounding box center [172, 177] width 244 height 56
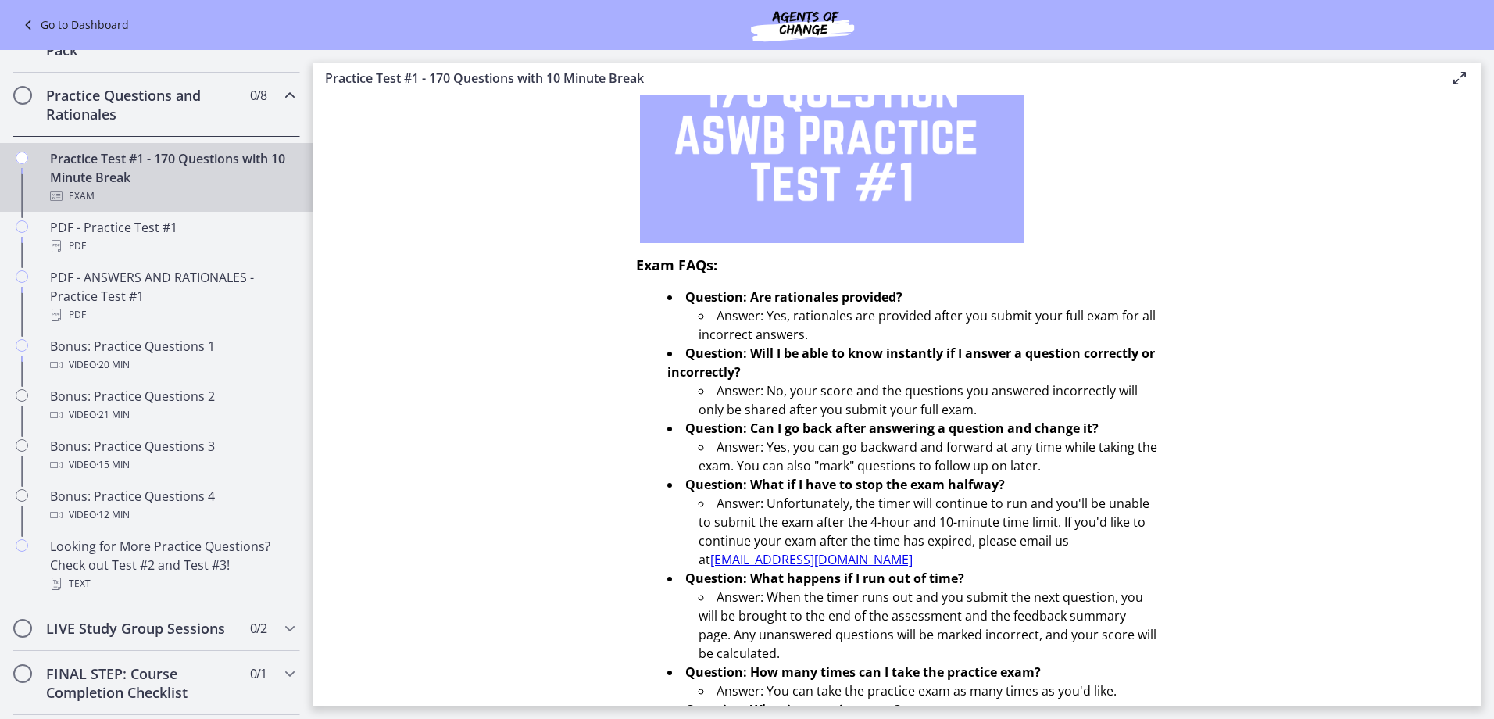
scroll to position [441, 0]
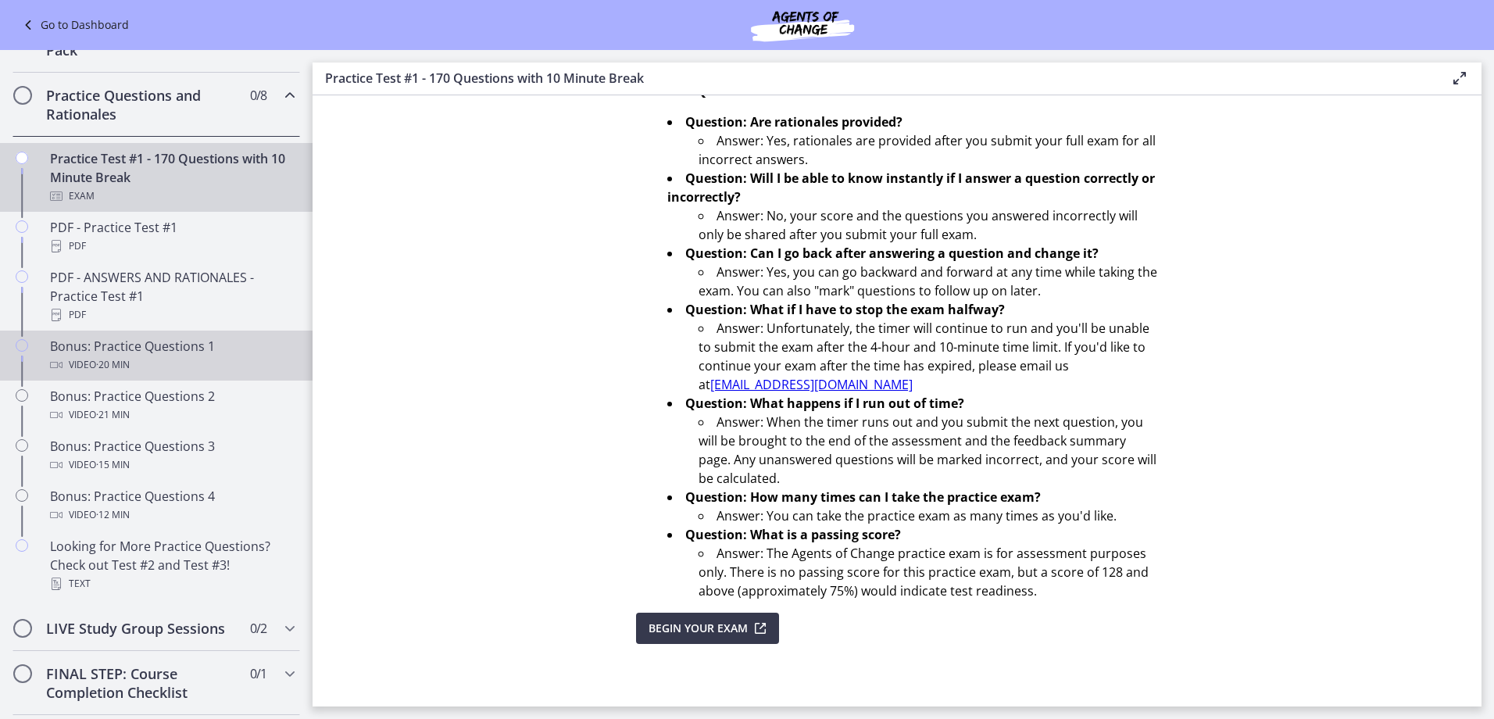
click at [216, 364] on div "Bonus: Practice Questions 1 Video · 20 min" at bounding box center [172, 356] width 244 height 38
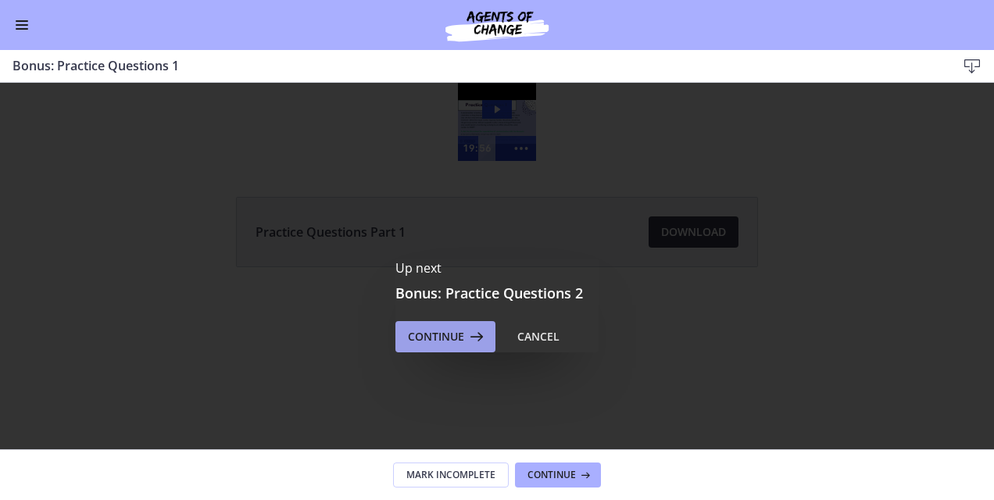
click at [450, 333] on span "Continue" at bounding box center [436, 336] width 56 height 19
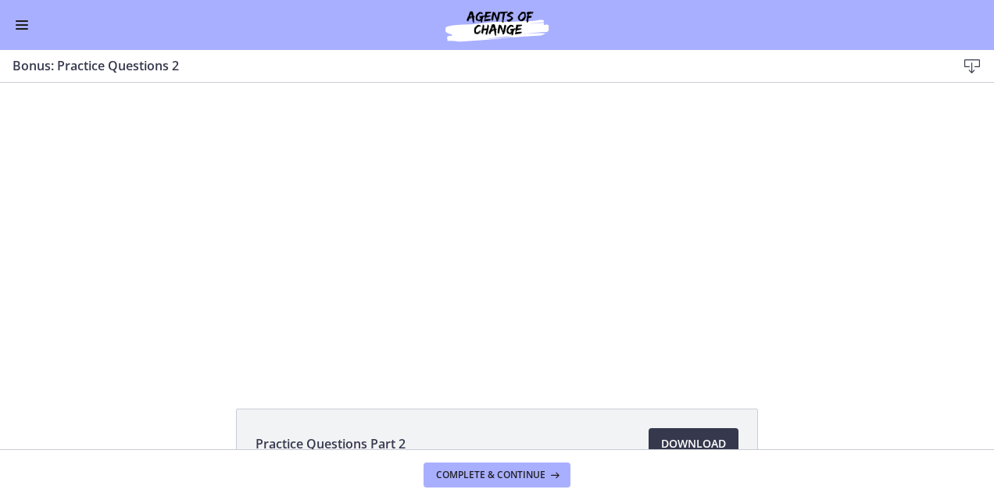
click at [19, 24] on span "Enable menu" at bounding box center [22, 25] width 13 height 2
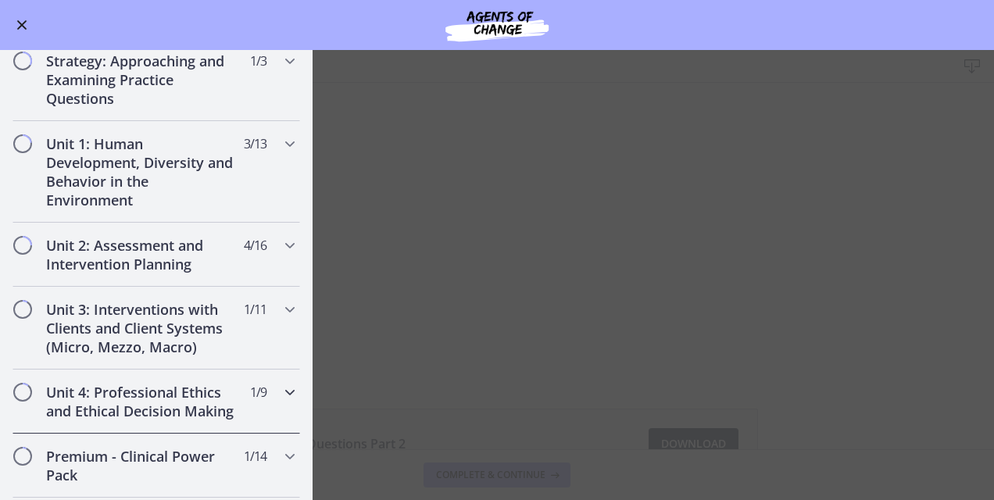
click at [173, 408] on h2 "Unit 4: Professional Ethics and Ethical Decision Making" at bounding box center [141, 402] width 191 height 38
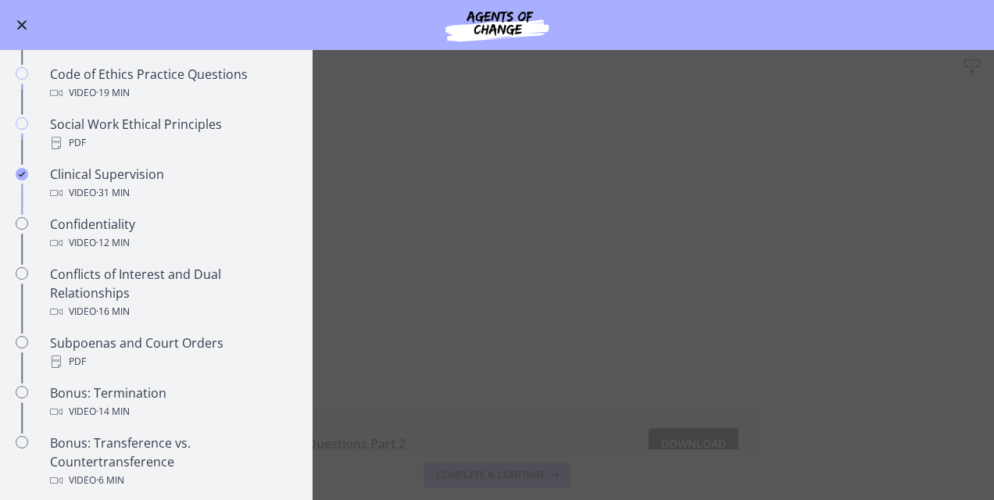
scroll to position [692, 0]
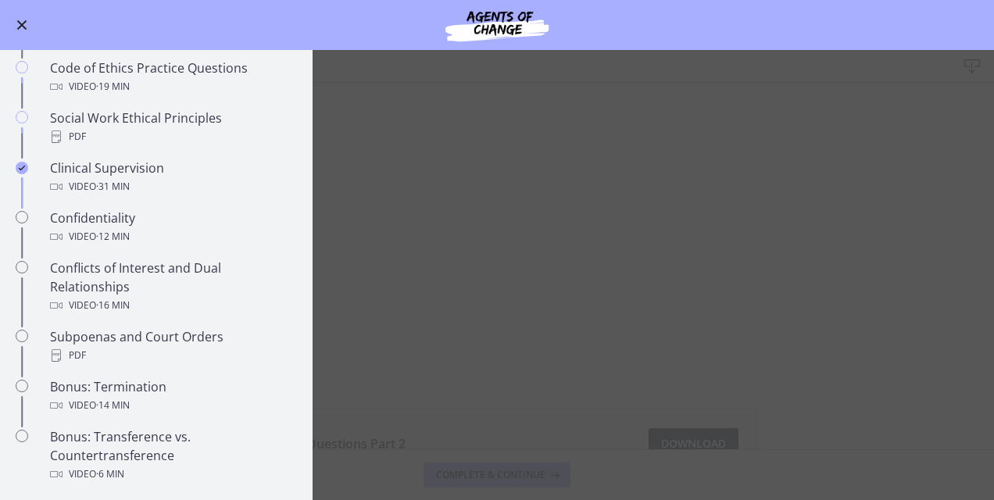
click at [711, 118] on main "Bonus: Practice Questions 2 Download Enable fullscreen Practice Questions Part …" at bounding box center [497, 275] width 994 height 450
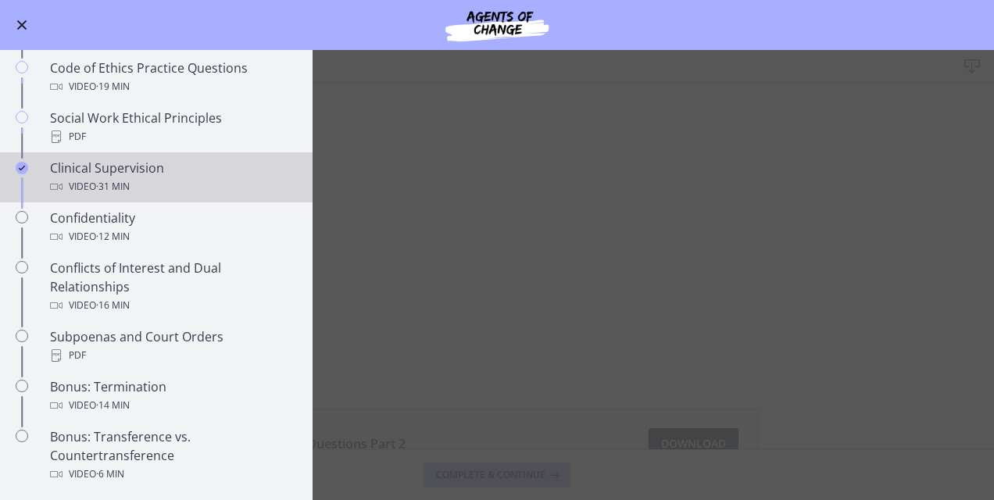
click at [180, 188] on div "Clinical Supervision Video · 31 min" at bounding box center [172, 178] width 244 height 38
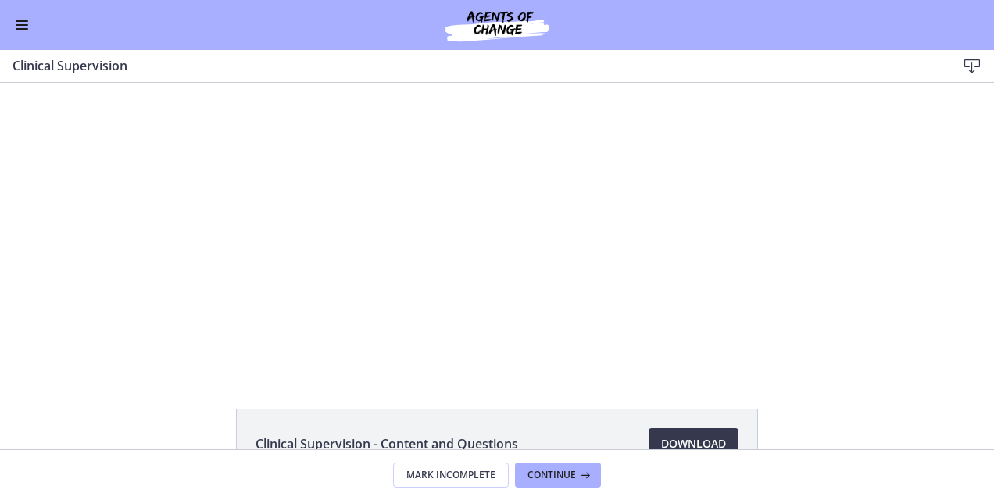
click at [21, 19] on button "Enable menu" at bounding box center [22, 25] width 19 height 19
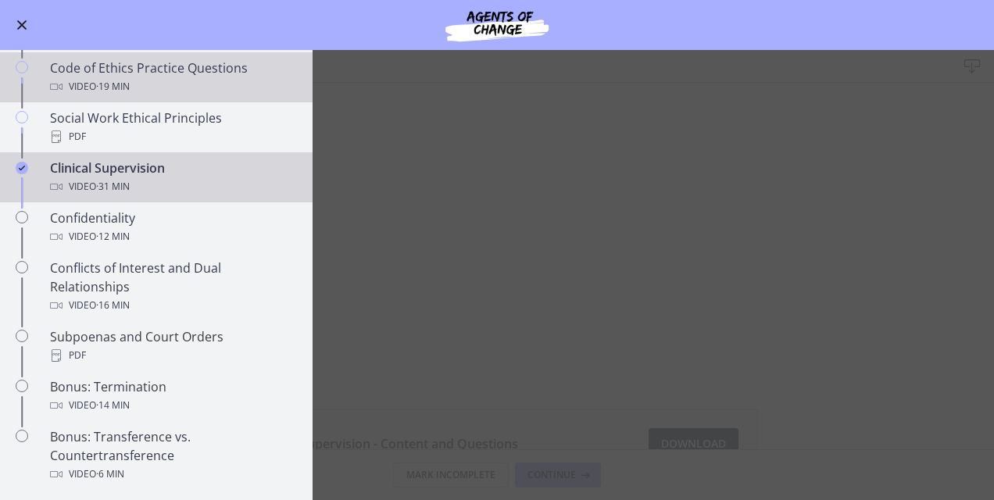
click at [172, 96] on div "Video · 19 min" at bounding box center [172, 86] width 244 height 19
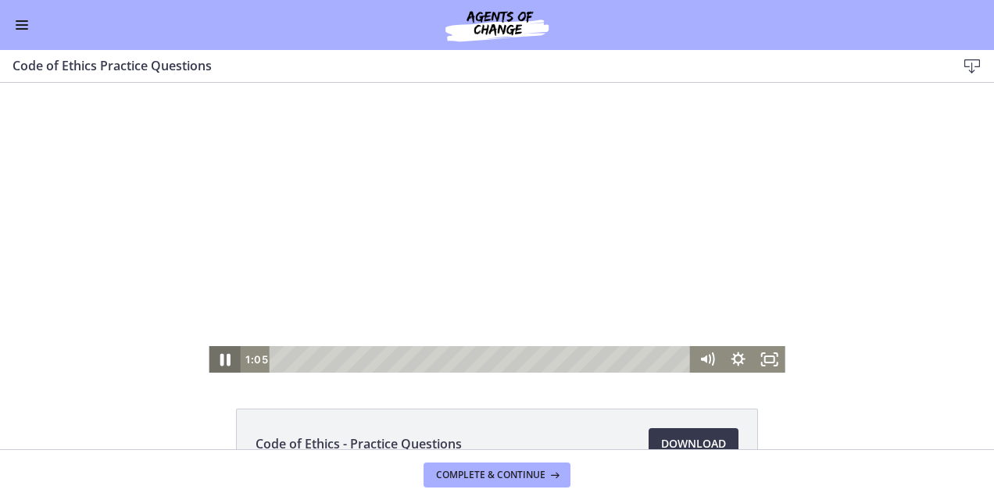
click at [219, 355] on icon "Pause" at bounding box center [224, 360] width 38 height 32
click at [219, 355] on icon "Play Video" at bounding box center [226, 360] width 38 height 32
click at [219, 355] on icon "Pause" at bounding box center [224, 359] width 31 height 27
click at [221, 361] on icon "Play Video" at bounding box center [225, 359] width 9 height 13
drag, startPoint x: 302, startPoint y: 358, endPoint x: 318, endPoint y: 359, distance: 16.4
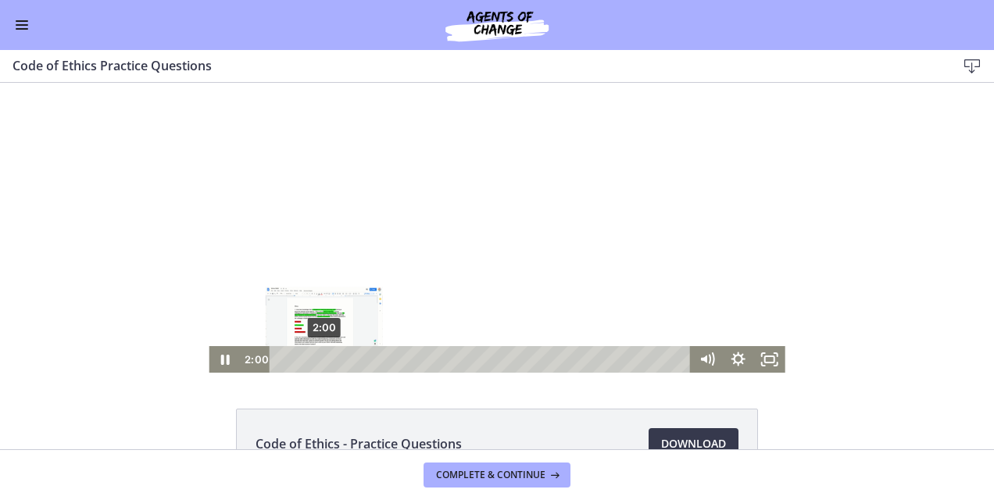
click at [320, 359] on div "Playbar" at bounding box center [324, 359] width 9 height 9
drag, startPoint x: 318, startPoint y: 359, endPoint x: 350, endPoint y: 360, distance: 32.1
click at [350, 360] on div "Playbar" at bounding box center [352, 359] width 9 height 9
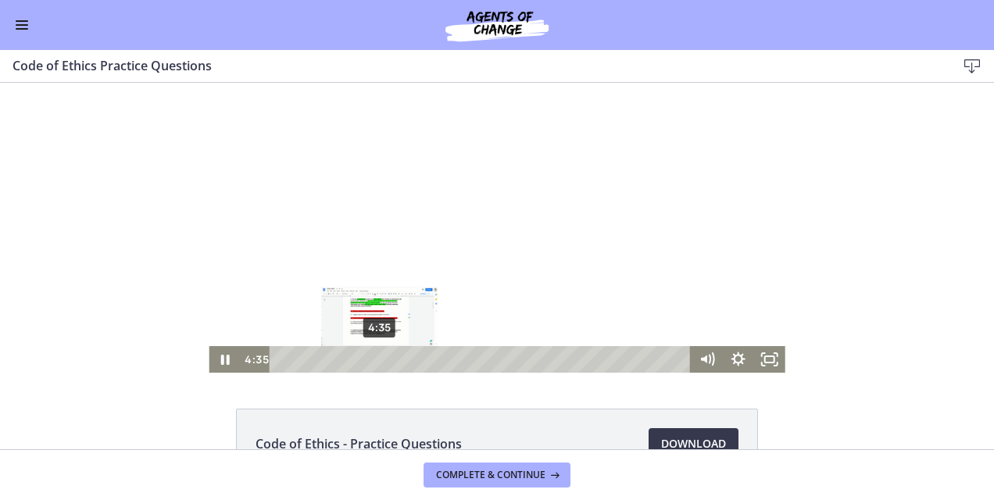
drag, startPoint x: 350, startPoint y: 360, endPoint x: 373, endPoint y: 361, distance: 23.5
click at [374, 361] on div "Playbar" at bounding box center [378, 359] width 9 height 9
drag, startPoint x: 374, startPoint y: 359, endPoint x: 390, endPoint y: 359, distance: 15.6
click at [390, 359] on div "Playbar" at bounding box center [392, 359] width 9 height 9
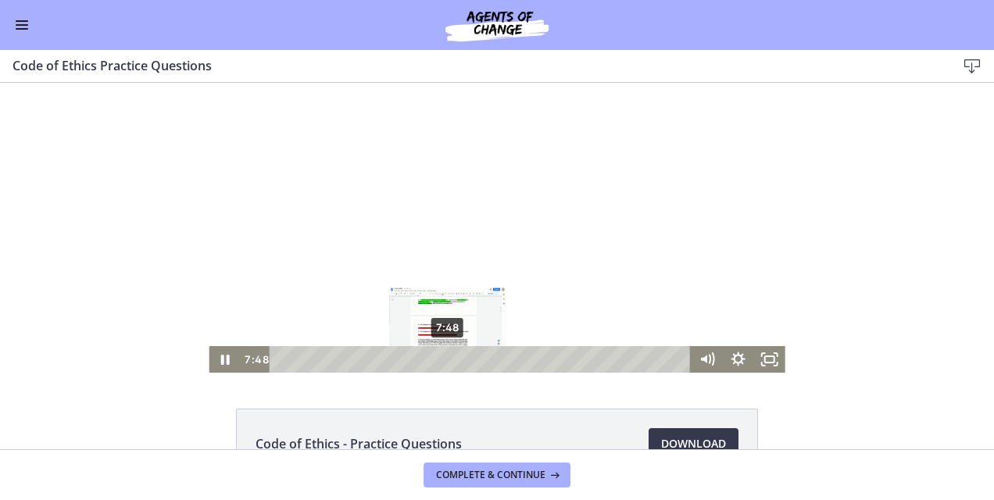
click at [442, 359] on div "7:48" at bounding box center [482, 359] width 402 height 27
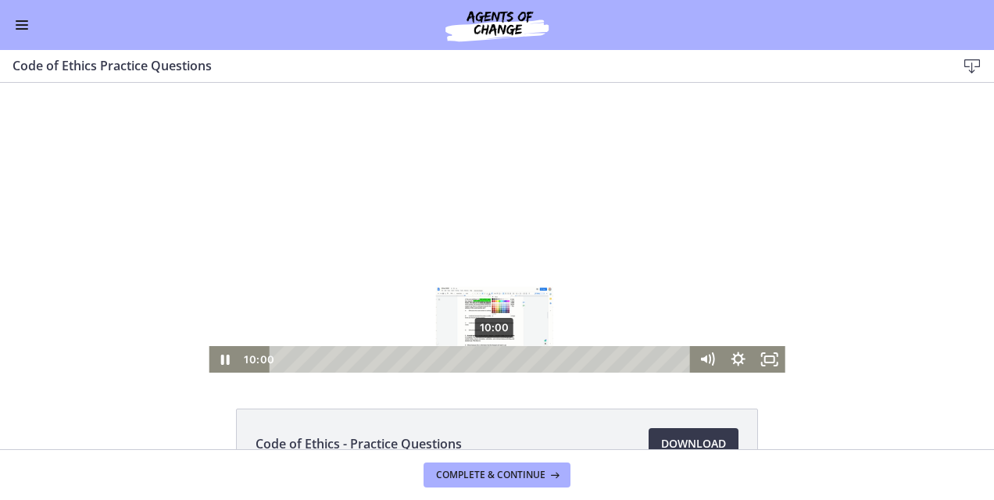
drag, startPoint x: 444, startPoint y: 359, endPoint x: 491, endPoint y: 363, distance: 47.8
click at [491, 363] on div "Playbar" at bounding box center [494, 359] width 9 height 9
drag, startPoint x: 490, startPoint y: 358, endPoint x: 478, endPoint y: 356, distance: 11.8
click at [479, 356] on div "Playbar" at bounding box center [483, 359] width 9 height 9
click at [217, 357] on icon "Pause" at bounding box center [224, 360] width 38 height 32
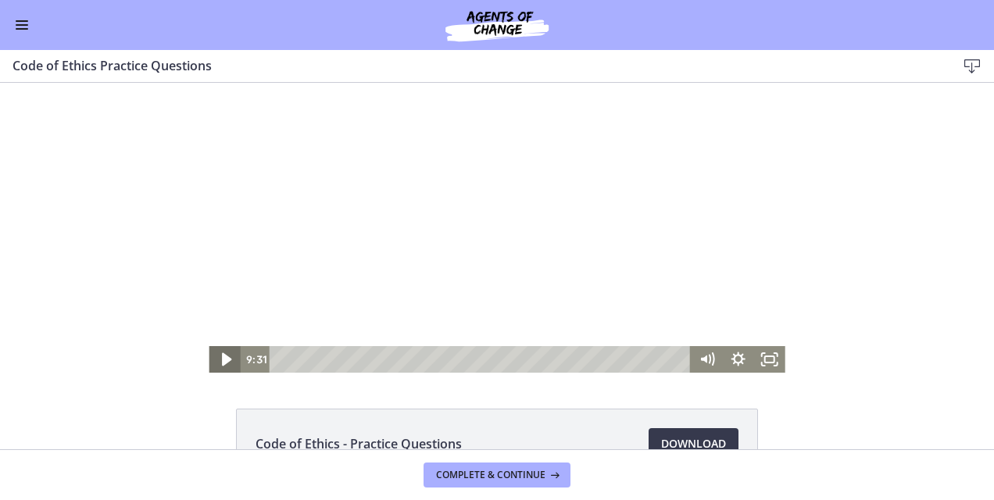
click at [221, 357] on icon "Play Video" at bounding box center [225, 359] width 9 height 13
drag, startPoint x: 480, startPoint y: 356, endPoint x: 492, endPoint y: 358, distance: 12.6
click at [494, 358] on div "Playbar" at bounding box center [498, 359] width 9 height 9
click at [93, 301] on div "Click for sound @keyframes VOLUME_SMALL_WAVE_FLASH { 0% { opacity: 0; } 33% { o…" at bounding box center [497, 228] width 994 height 290
drag, startPoint x: 508, startPoint y: 358, endPoint x: 531, endPoint y: 359, distance: 23.5
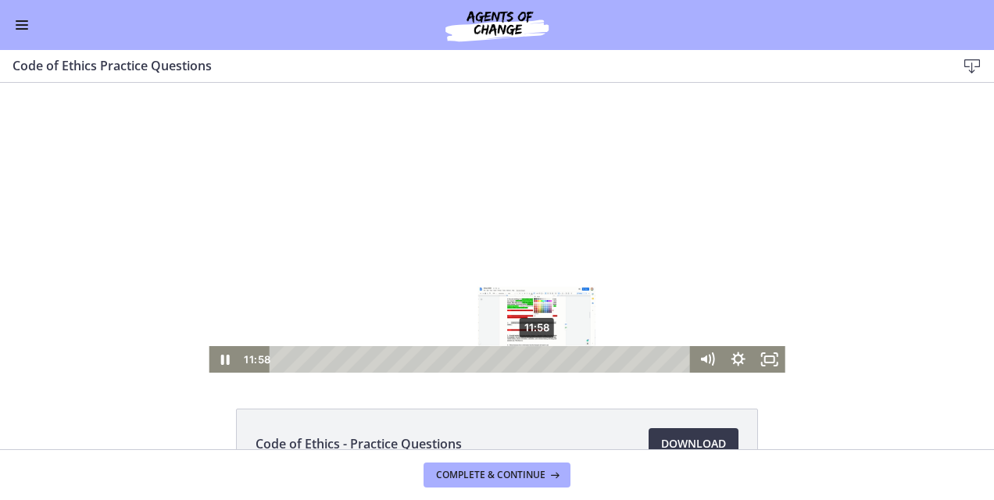
click at [532, 359] on div "Playbar" at bounding box center [536, 359] width 9 height 9
drag, startPoint x: 530, startPoint y: 358, endPoint x: 550, endPoint y: 360, distance: 20.5
click at [552, 360] on div "Playbar" at bounding box center [556, 359] width 9 height 9
click at [220, 359] on icon "Pause" at bounding box center [225, 360] width 10 height 13
click at [221, 359] on icon "Play Video" at bounding box center [225, 359] width 9 height 13
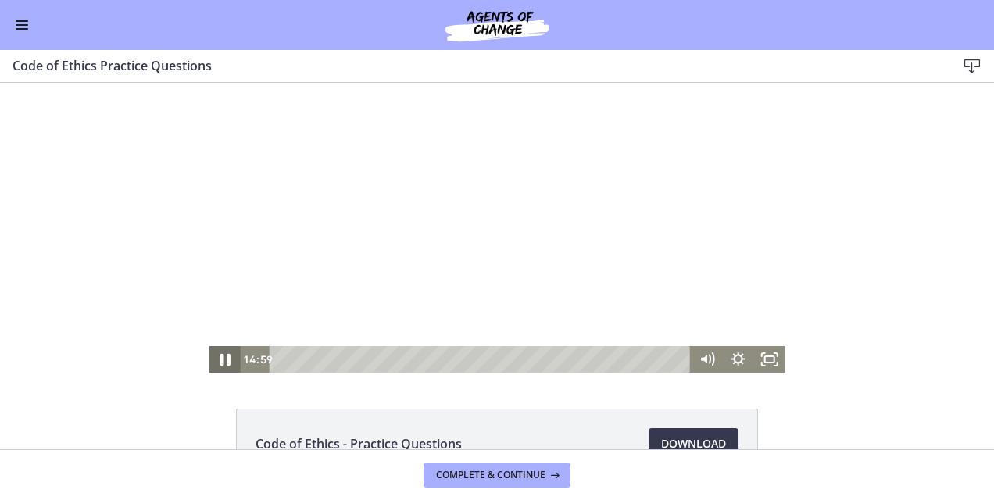
click at [220, 359] on icon "Pause" at bounding box center [225, 360] width 10 height 13
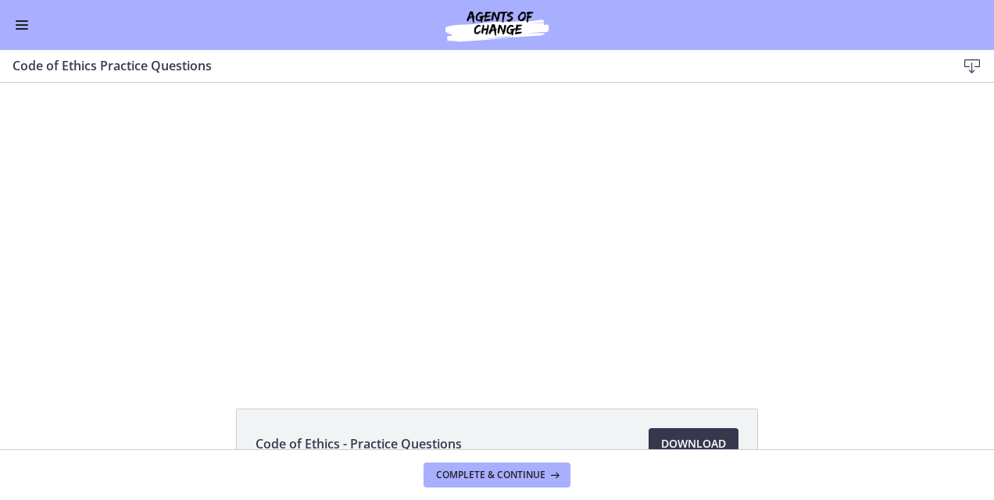
click at [25, 27] on button "Enable menu" at bounding box center [22, 25] width 19 height 19
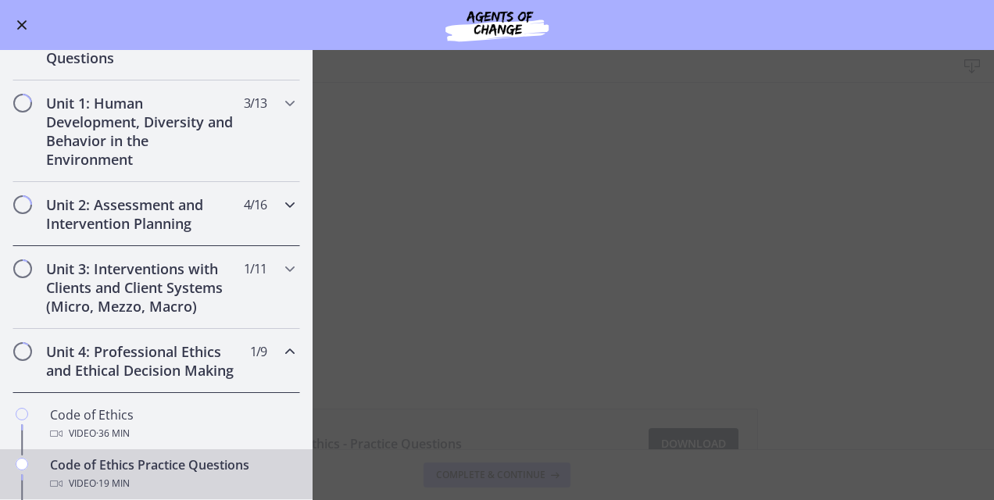
scroll to position [286, 0]
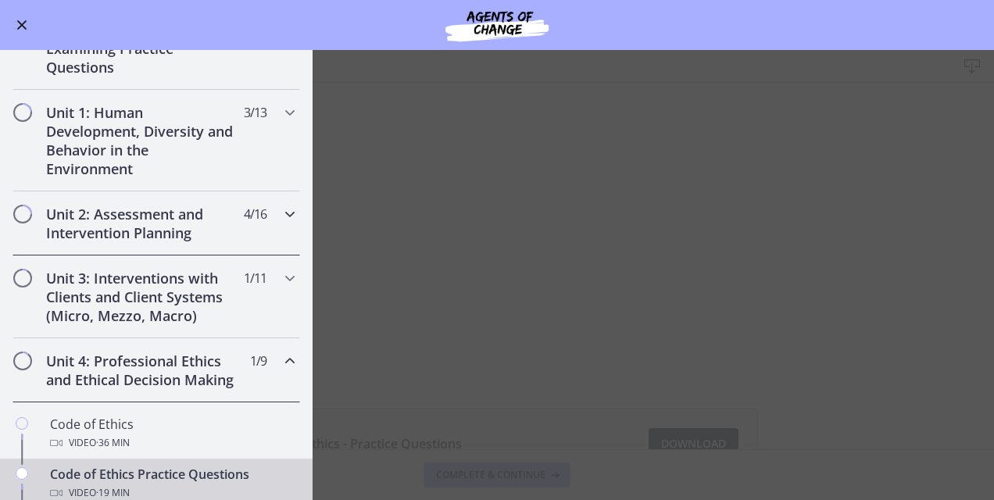
click at [205, 216] on h2 "Unit 2: Assessment and Intervention Planning" at bounding box center [141, 224] width 191 height 38
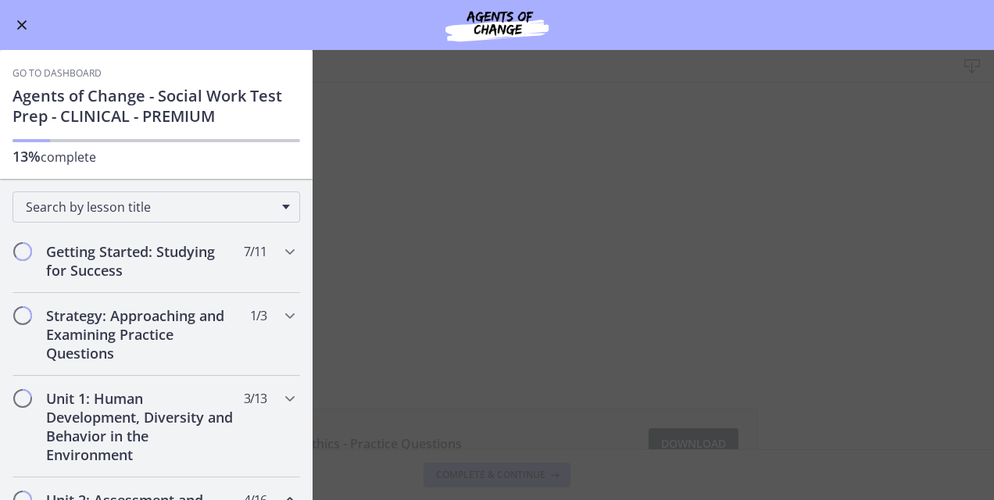
scroll to position [0, 0]
click at [281, 248] on icon "Chapters" at bounding box center [290, 251] width 19 height 19
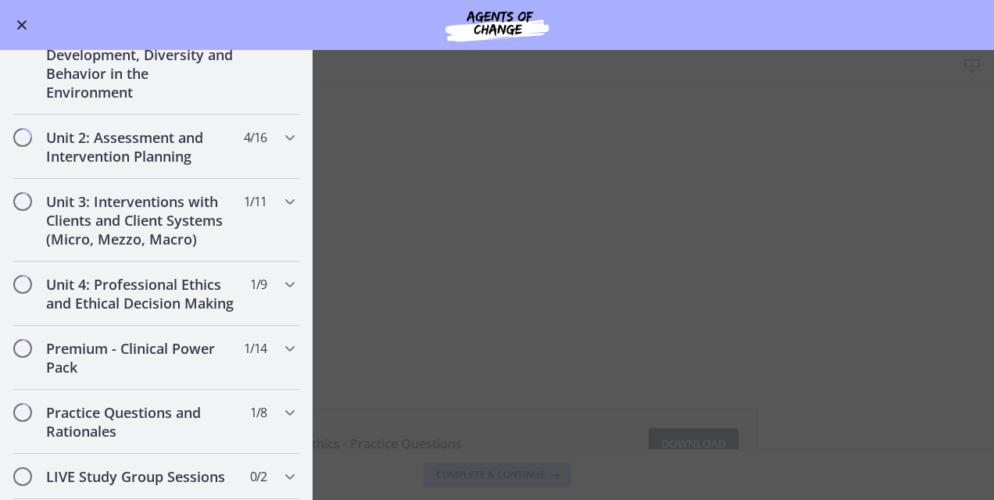
scroll to position [980, 0]
click at [281, 202] on icon "Chapters" at bounding box center [290, 203] width 19 height 19
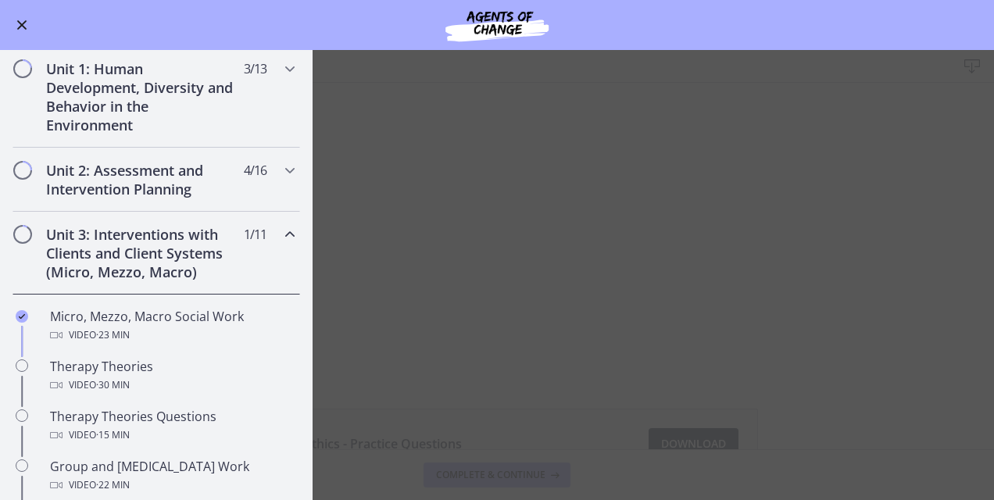
scroll to position [298, 0]
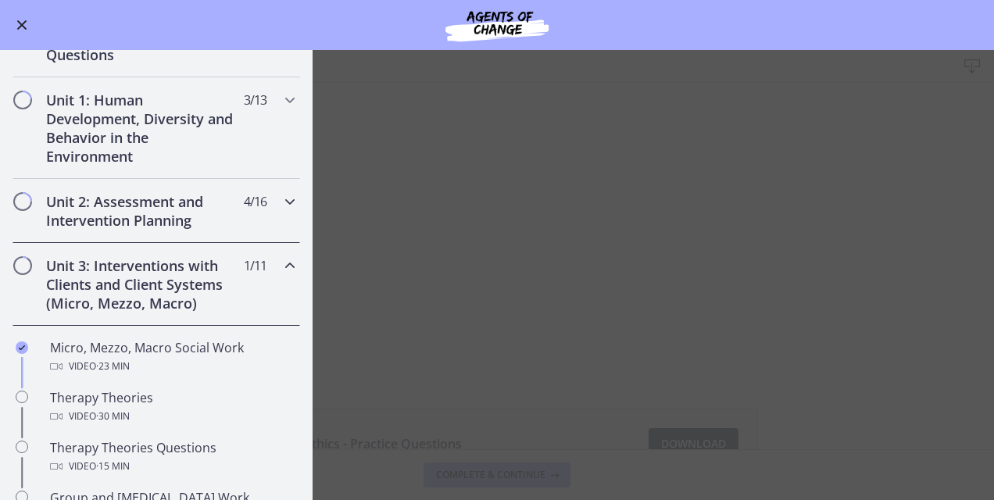
click at [281, 198] on icon "Chapters" at bounding box center [290, 201] width 19 height 19
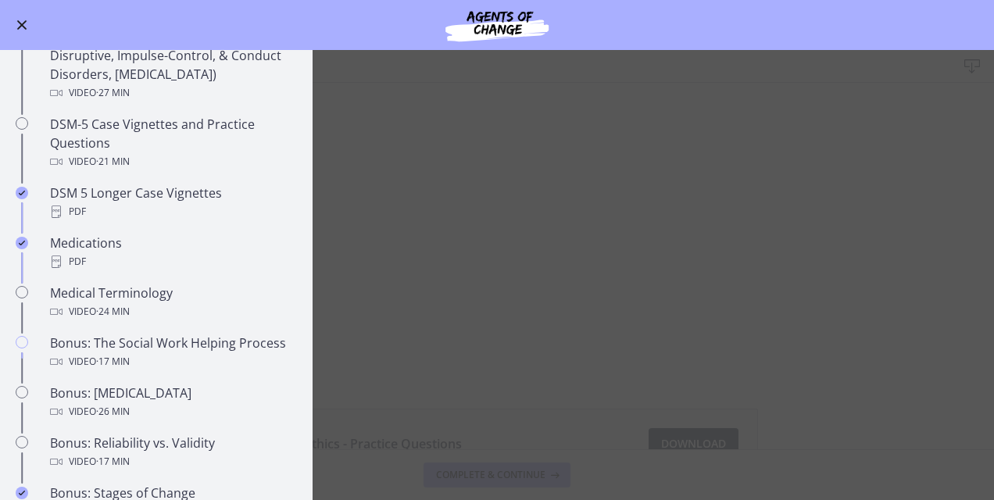
scroll to position [955, 0]
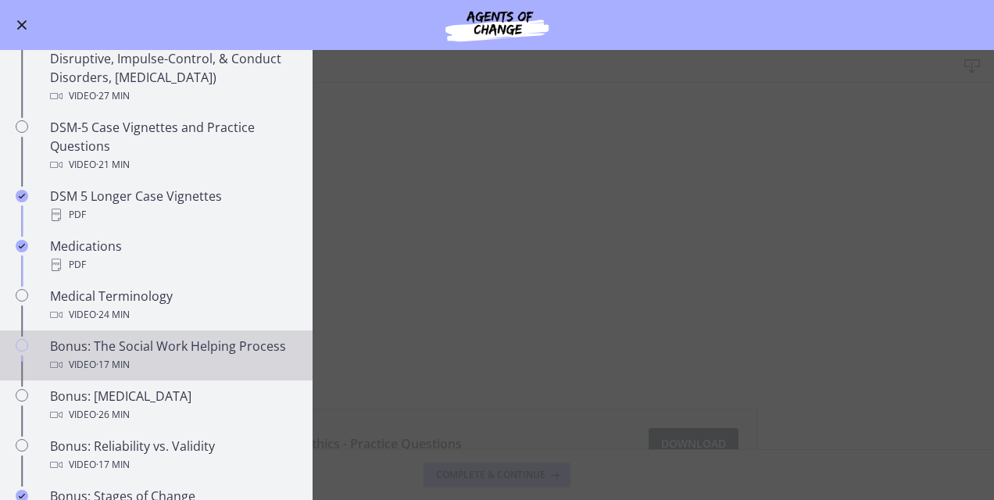
click at [193, 356] on div "Bonus: The Social Work Helping Process Video · 17 min" at bounding box center [172, 356] width 244 height 38
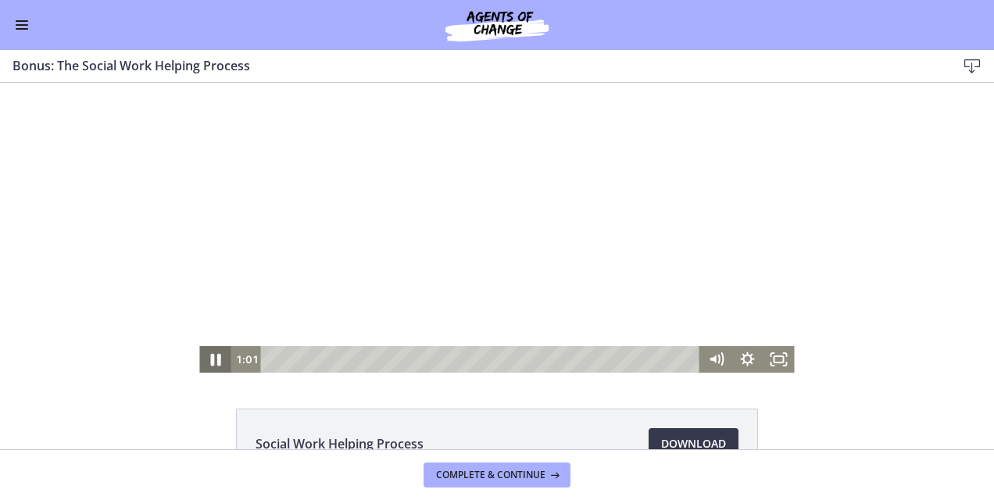
click at [206, 354] on icon "Pause" at bounding box center [215, 360] width 38 height 32
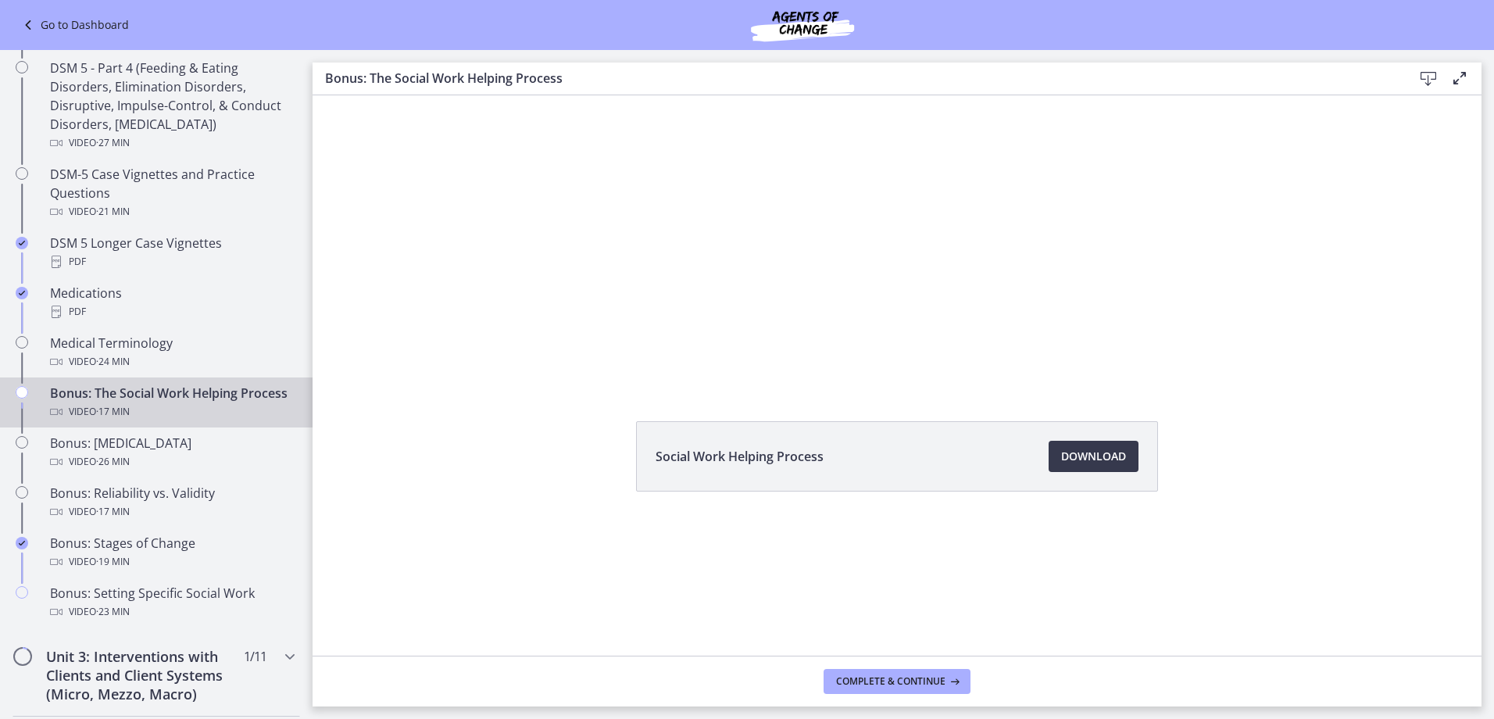
scroll to position [959, 0]
